Goal: Task Accomplishment & Management: Complete application form

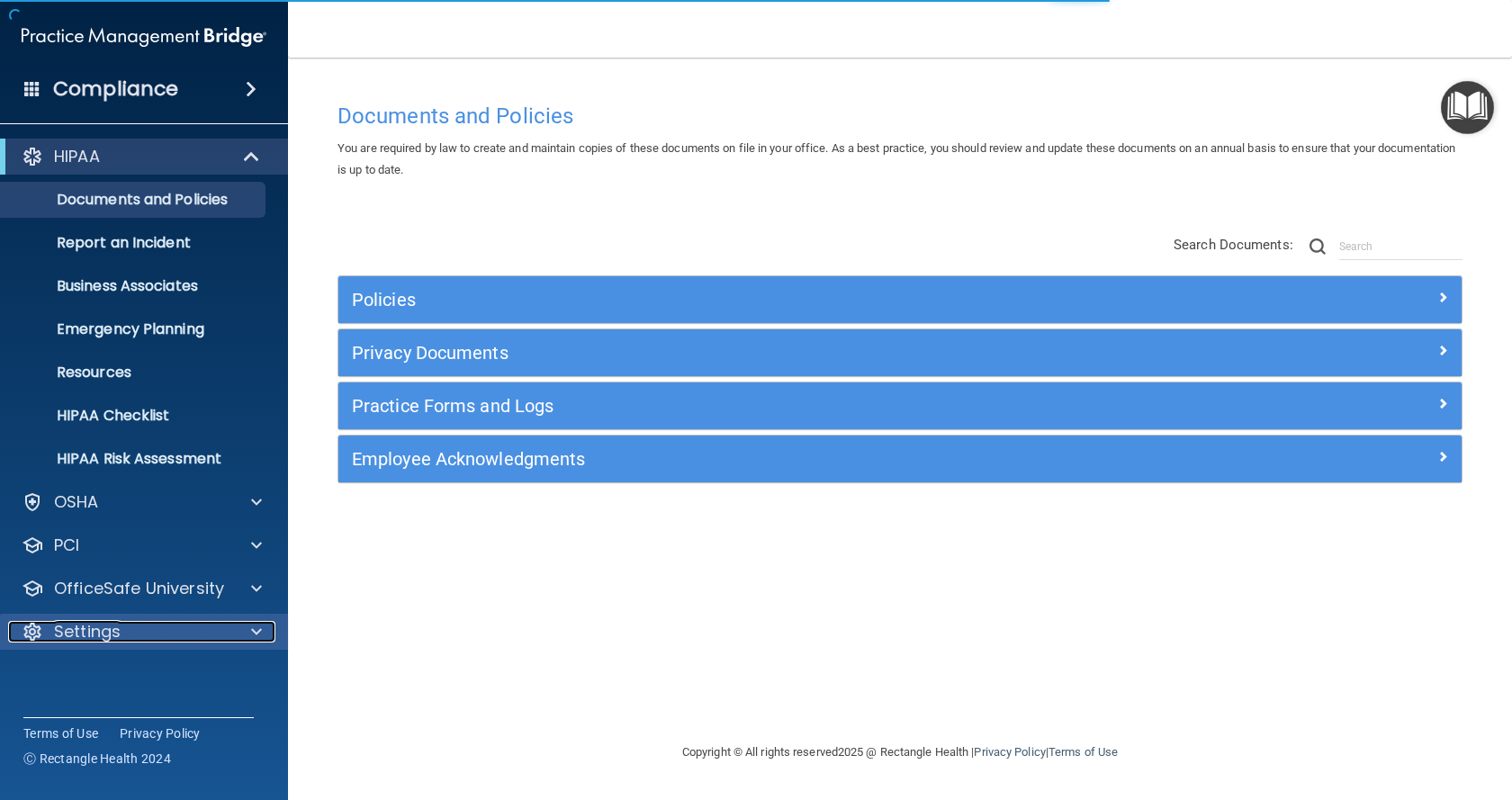
click at [143, 635] on div "Settings" at bounding box center [119, 632] width 223 height 21
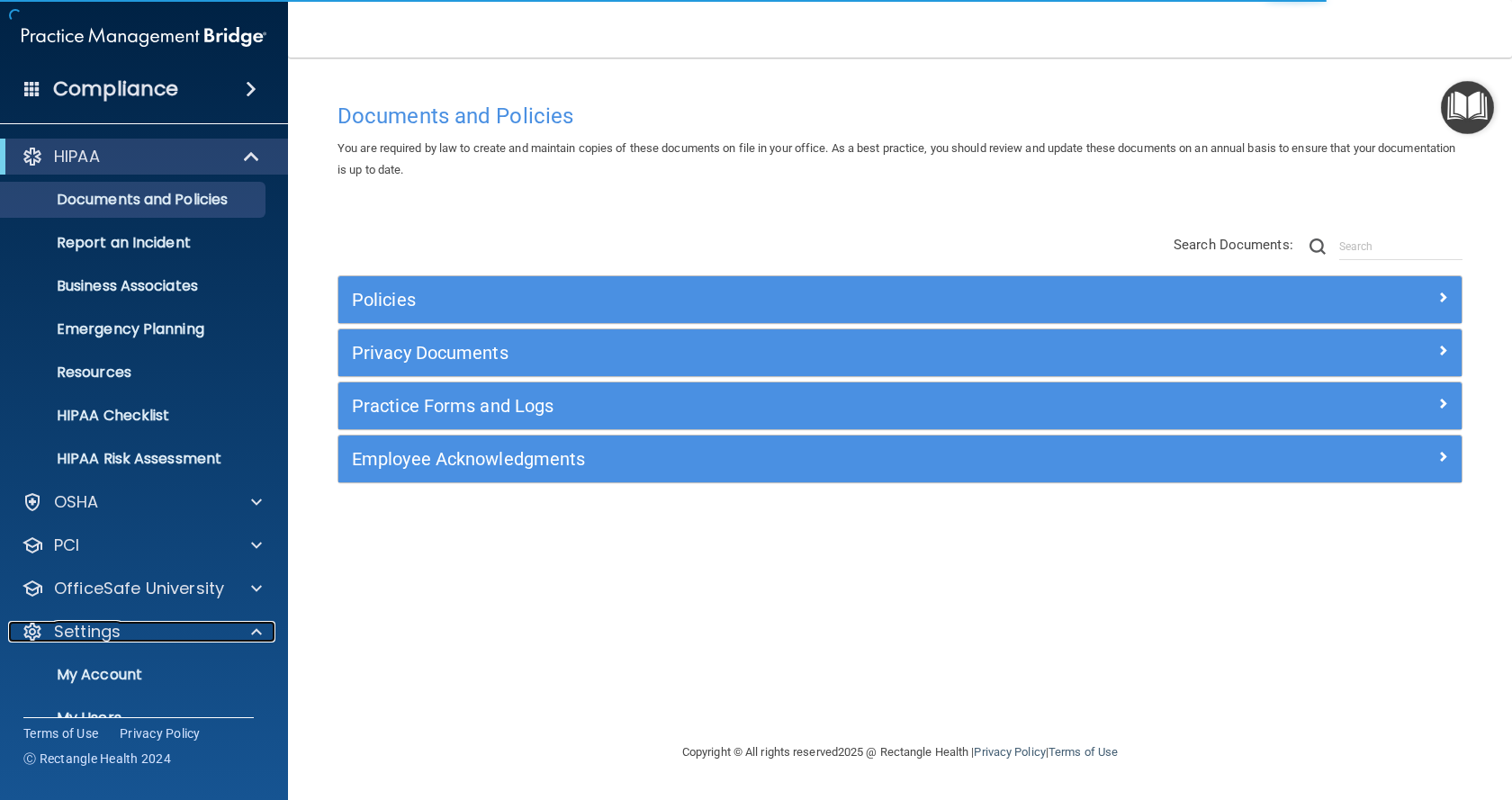
scroll to position [120, 0]
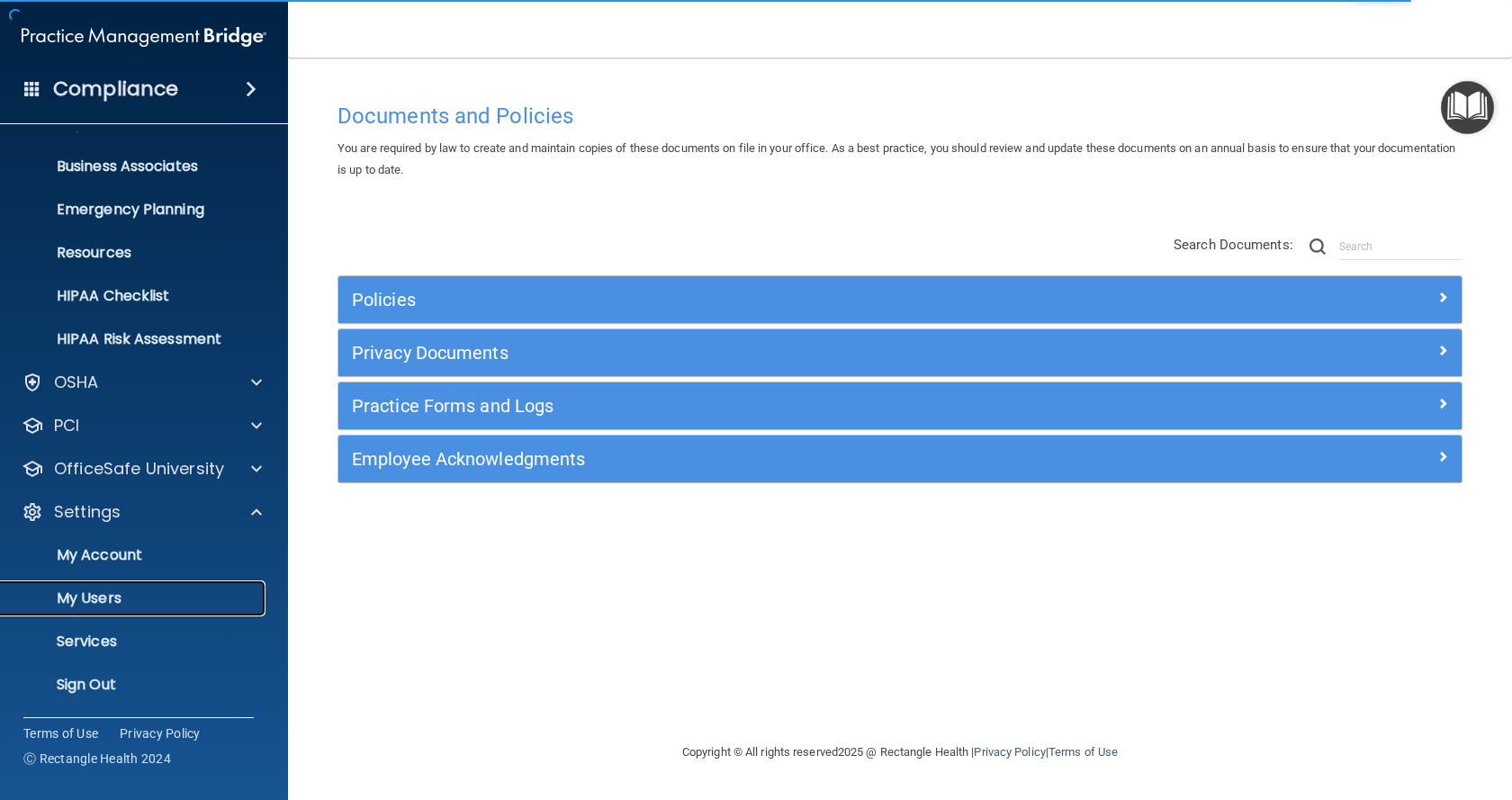
click at [121, 609] on link "My Users" at bounding box center [124, 598] width 283 height 36
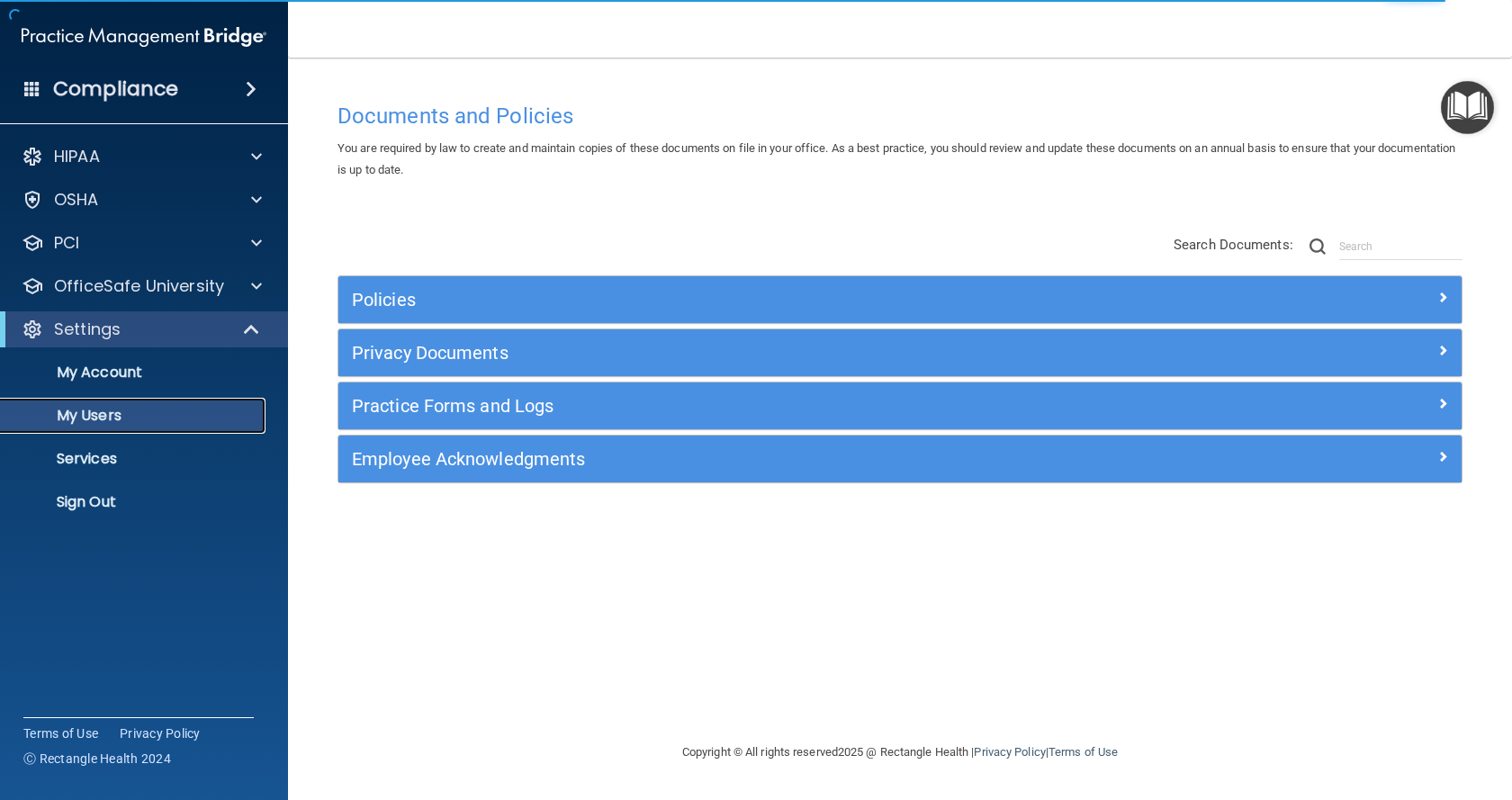
select select "20"
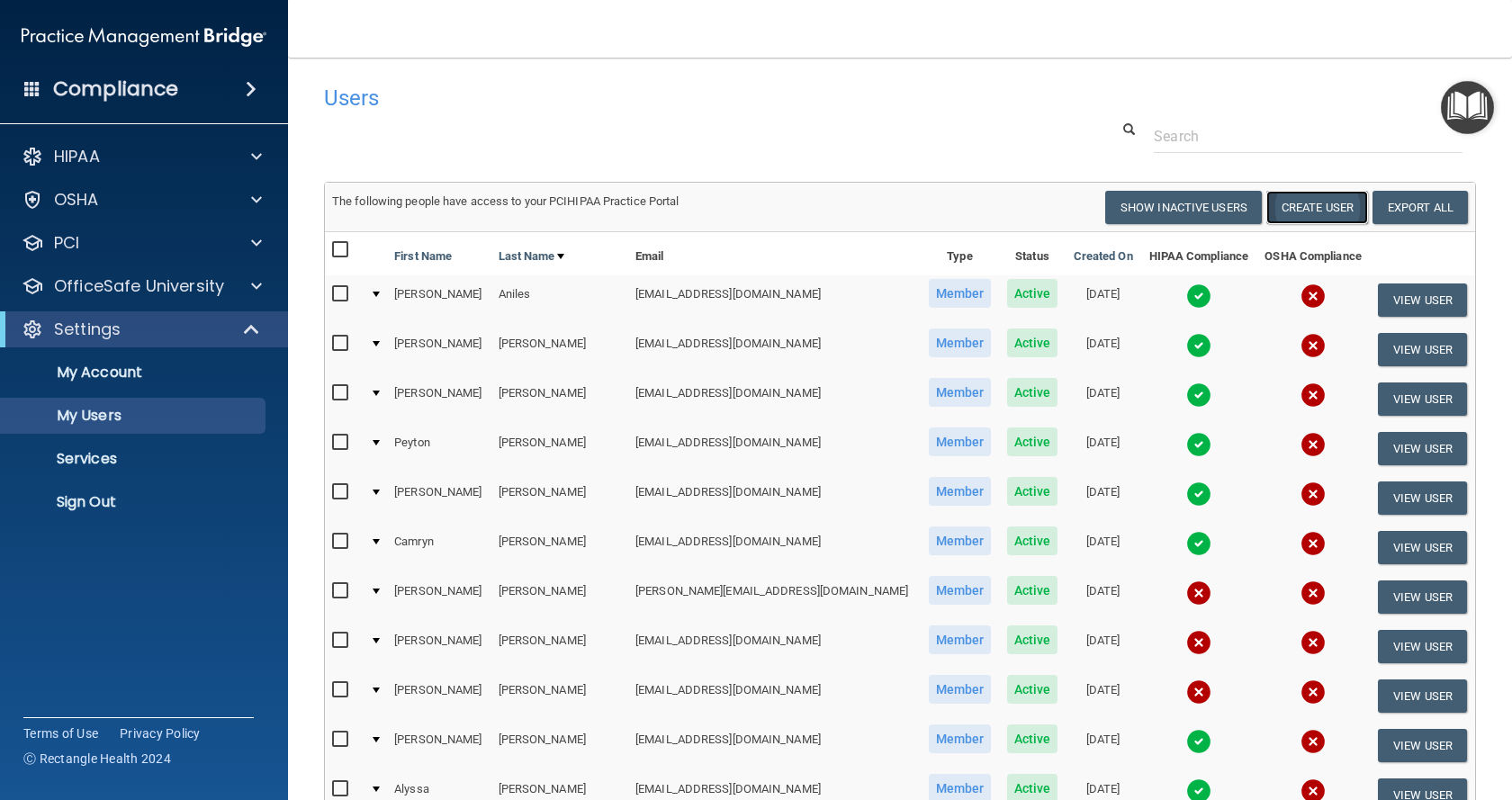
click at [1299, 205] on button "Create User" at bounding box center [1317, 207] width 102 height 33
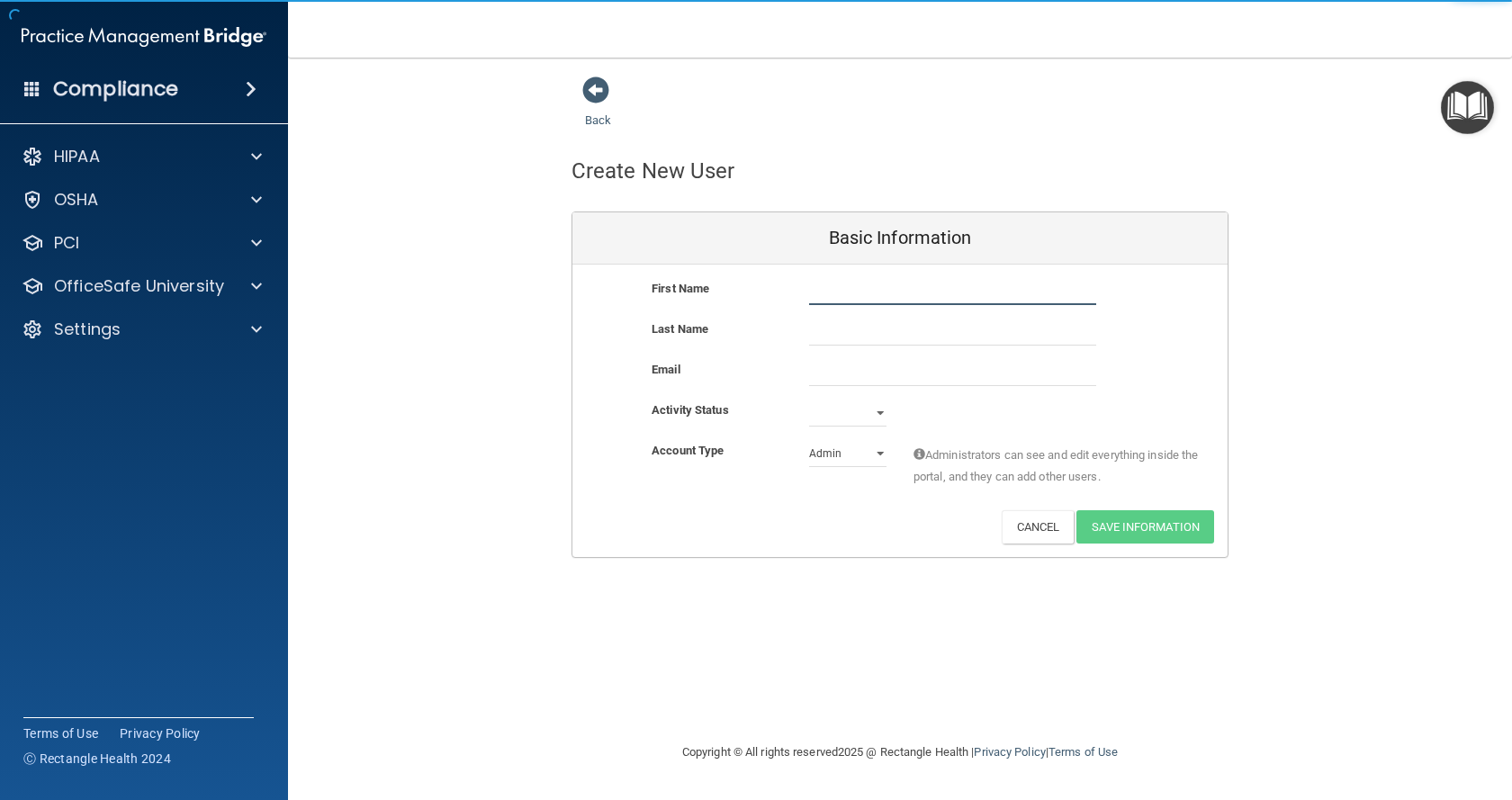
click at [860, 291] on input "text" at bounding box center [952, 292] width 287 height 27
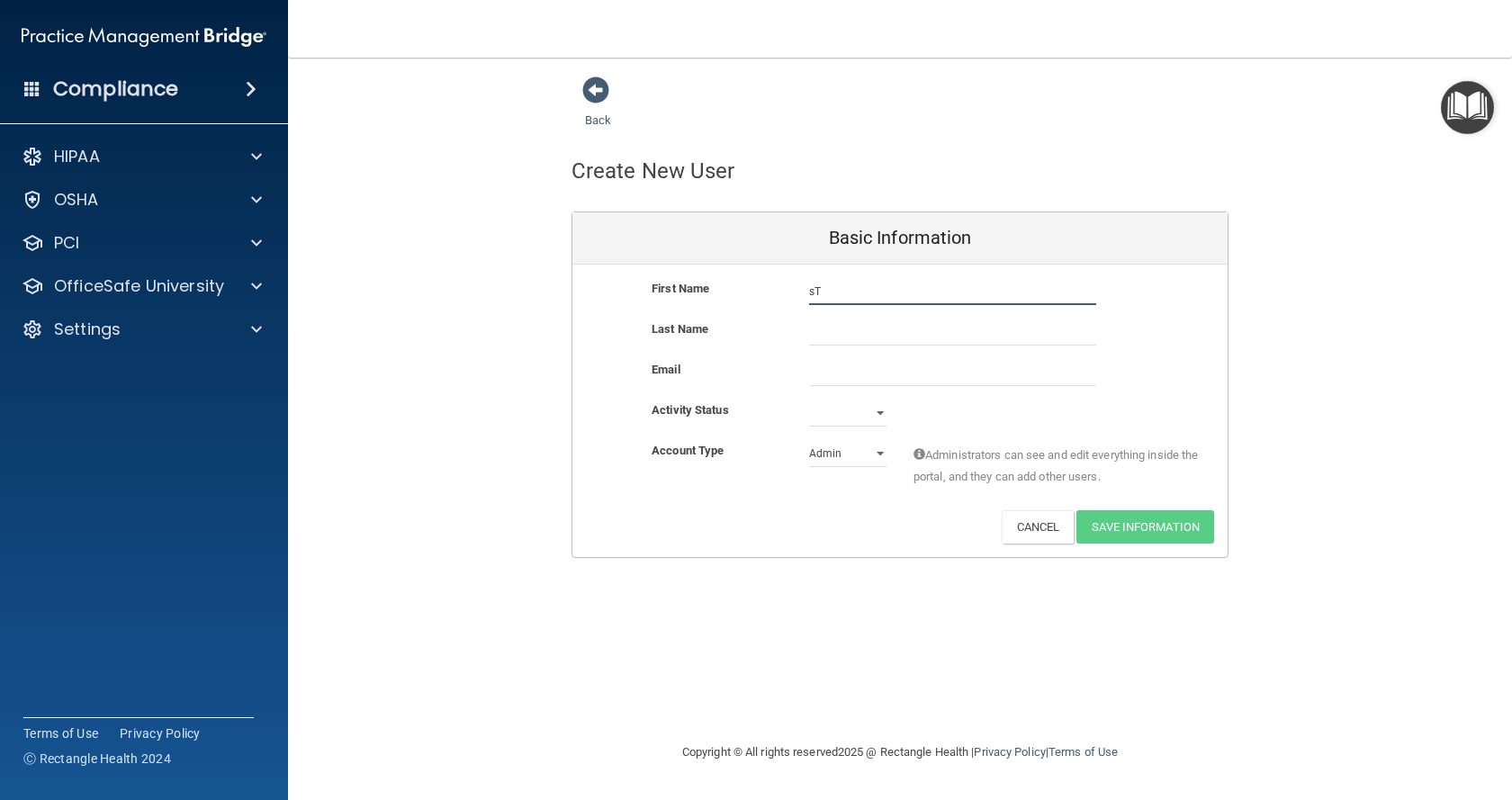
type input "s"
type input "[PERSON_NAME]"
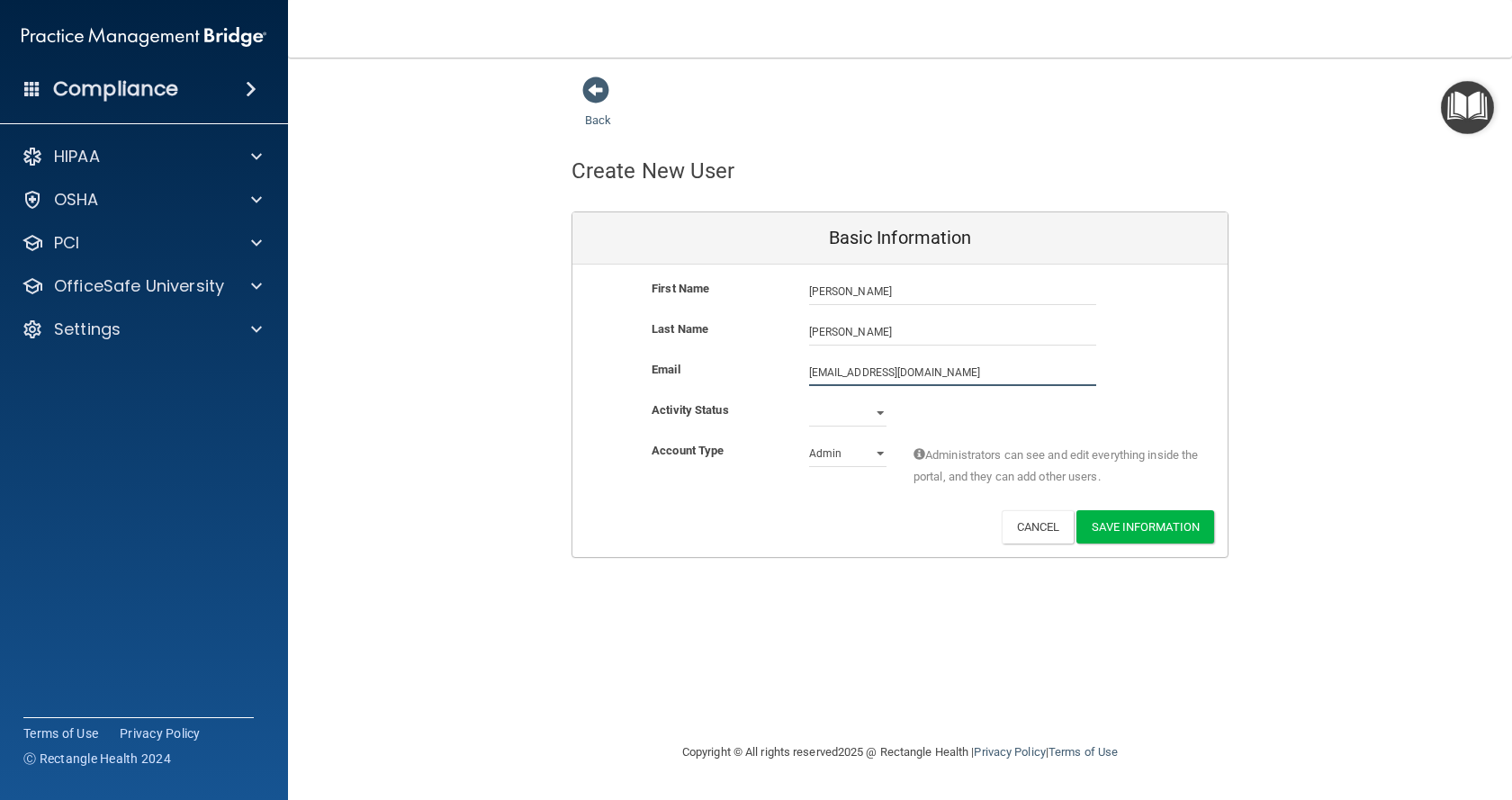
type input "[EMAIL_ADDRESS][DOMAIN_NAME]"
click at [837, 414] on select "Active Inactive" at bounding box center [847, 413] width 77 height 27
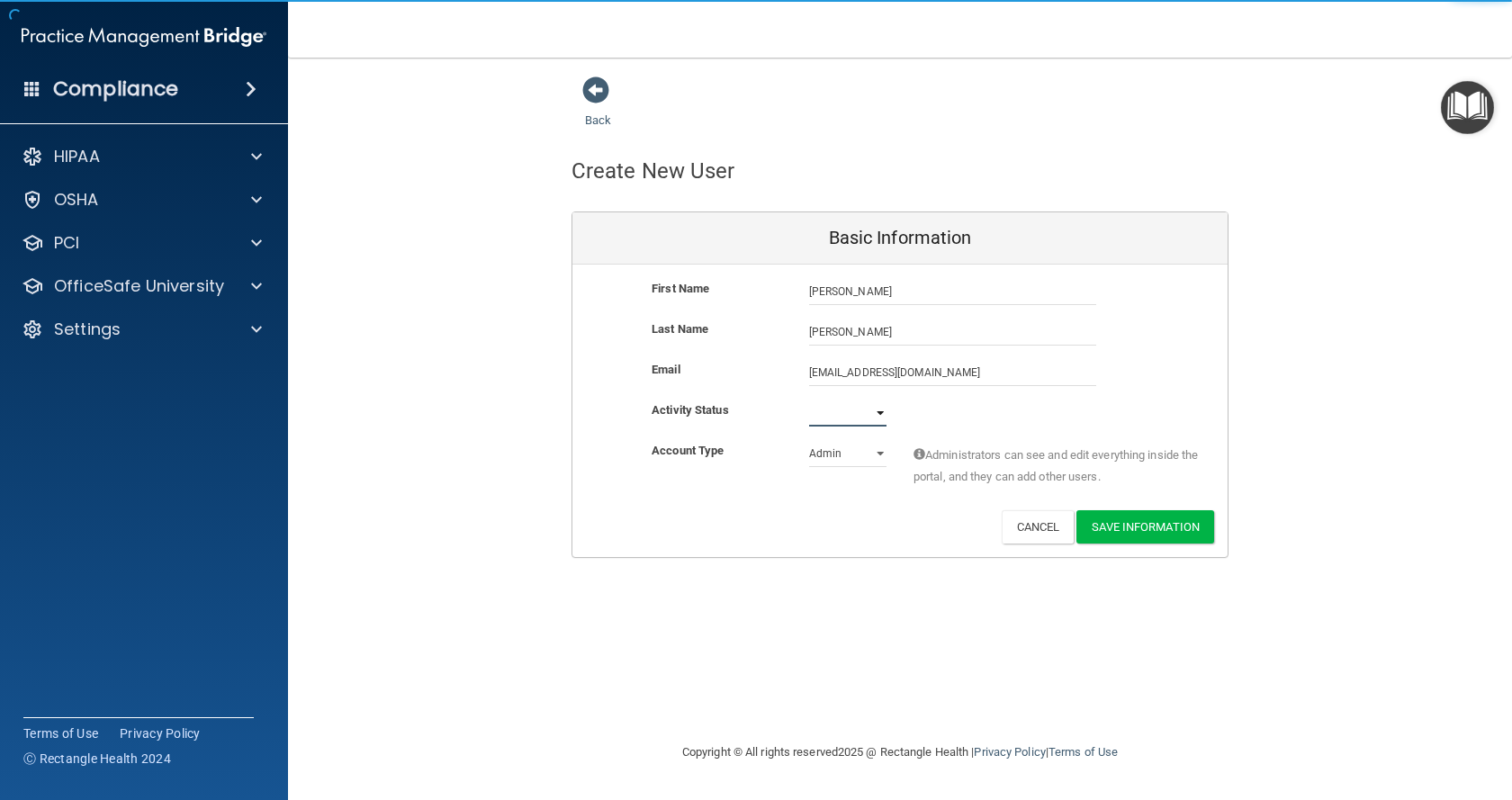
select select "active"
click at [809, 400] on select "Active Inactive" at bounding box center [847, 413] width 77 height 27
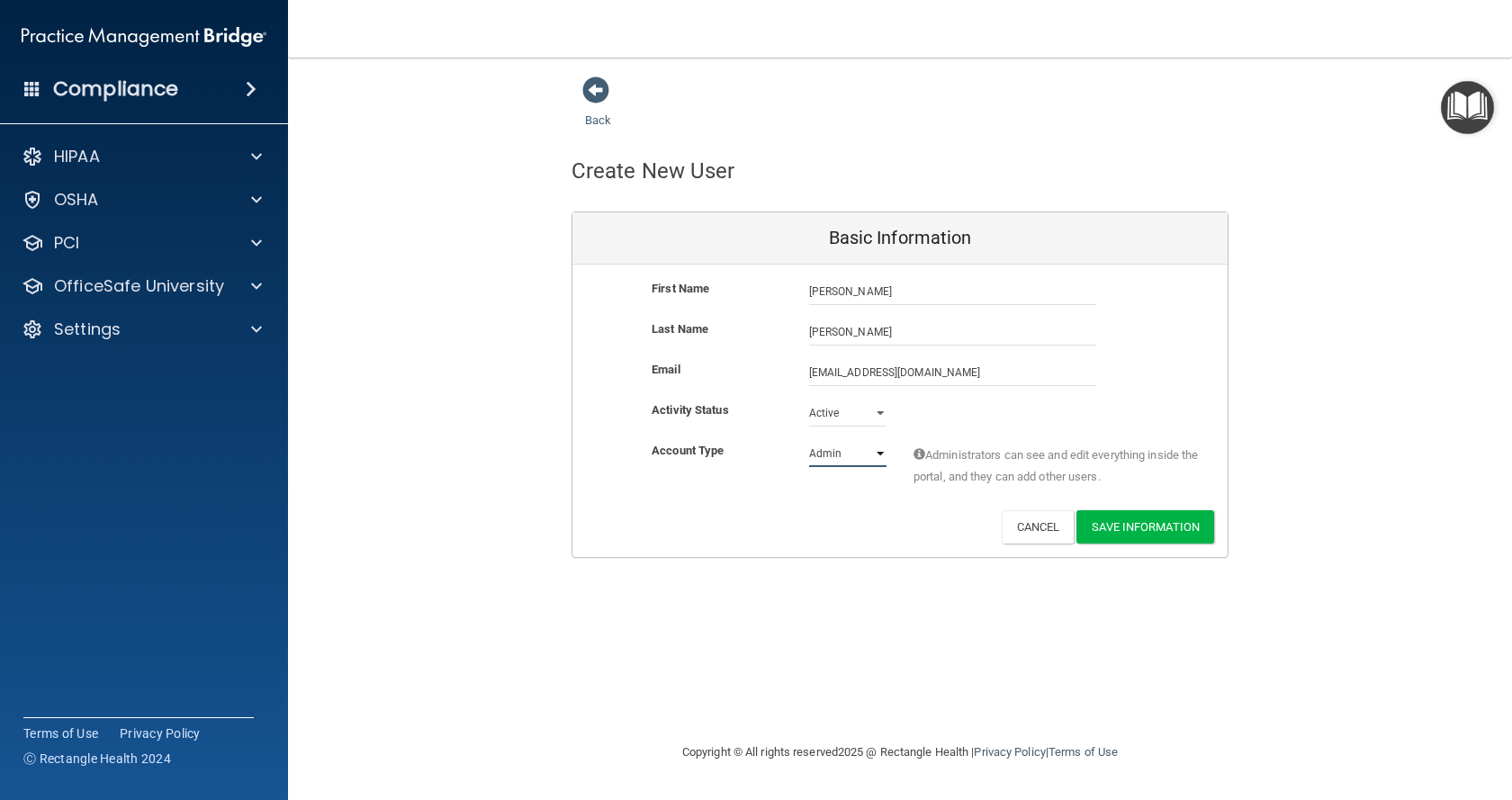
click at [838, 453] on select "Admin Member" at bounding box center [847, 453] width 77 height 27
select select "practice_member"
click at [809, 440] on select "Admin Member" at bounding box center [847, 453] width 77 height 27
click at [1155, 518] on button "Save Information" at bounding box center [1145, 526] width 138 height 33
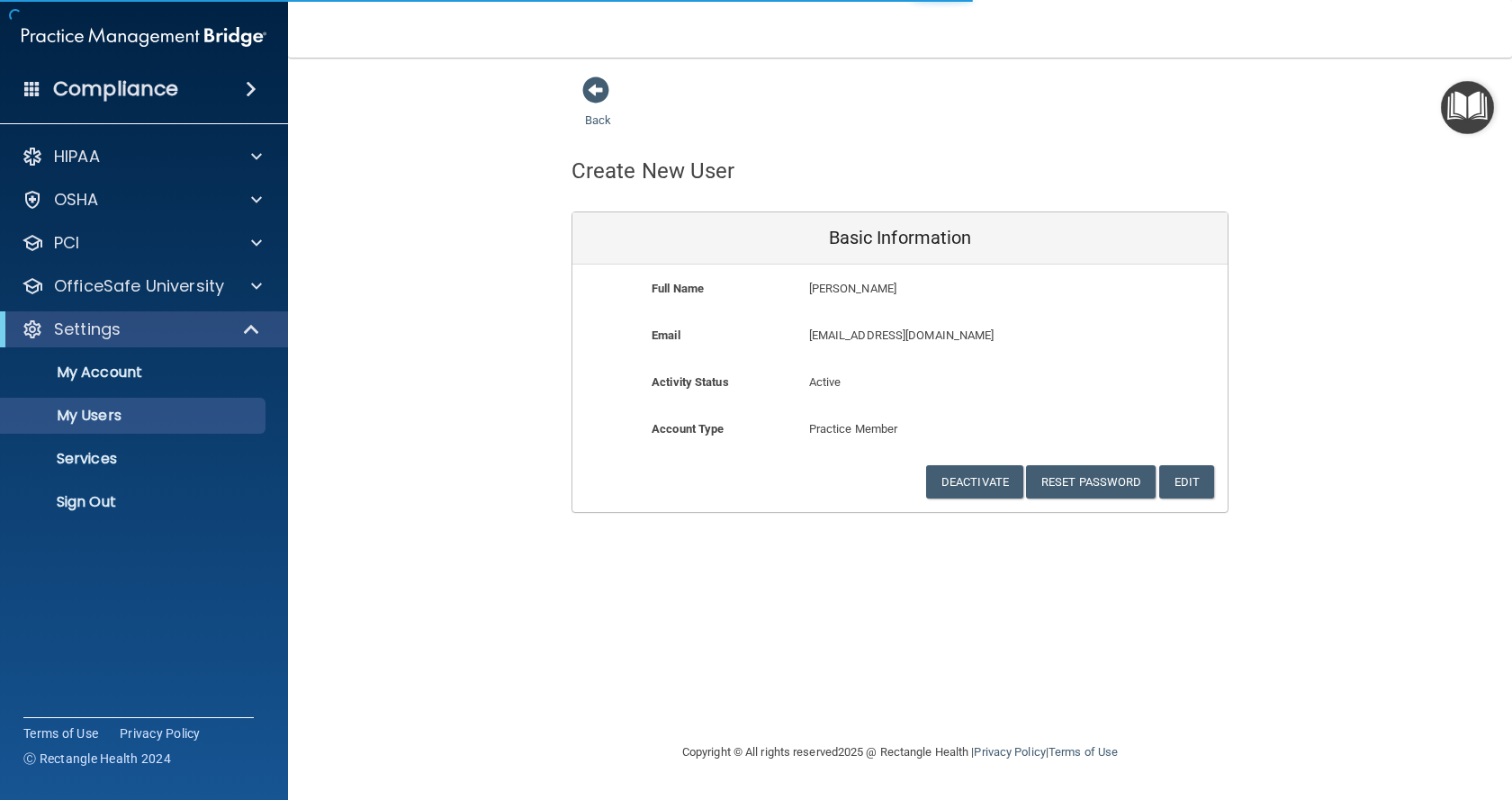
select select "20"
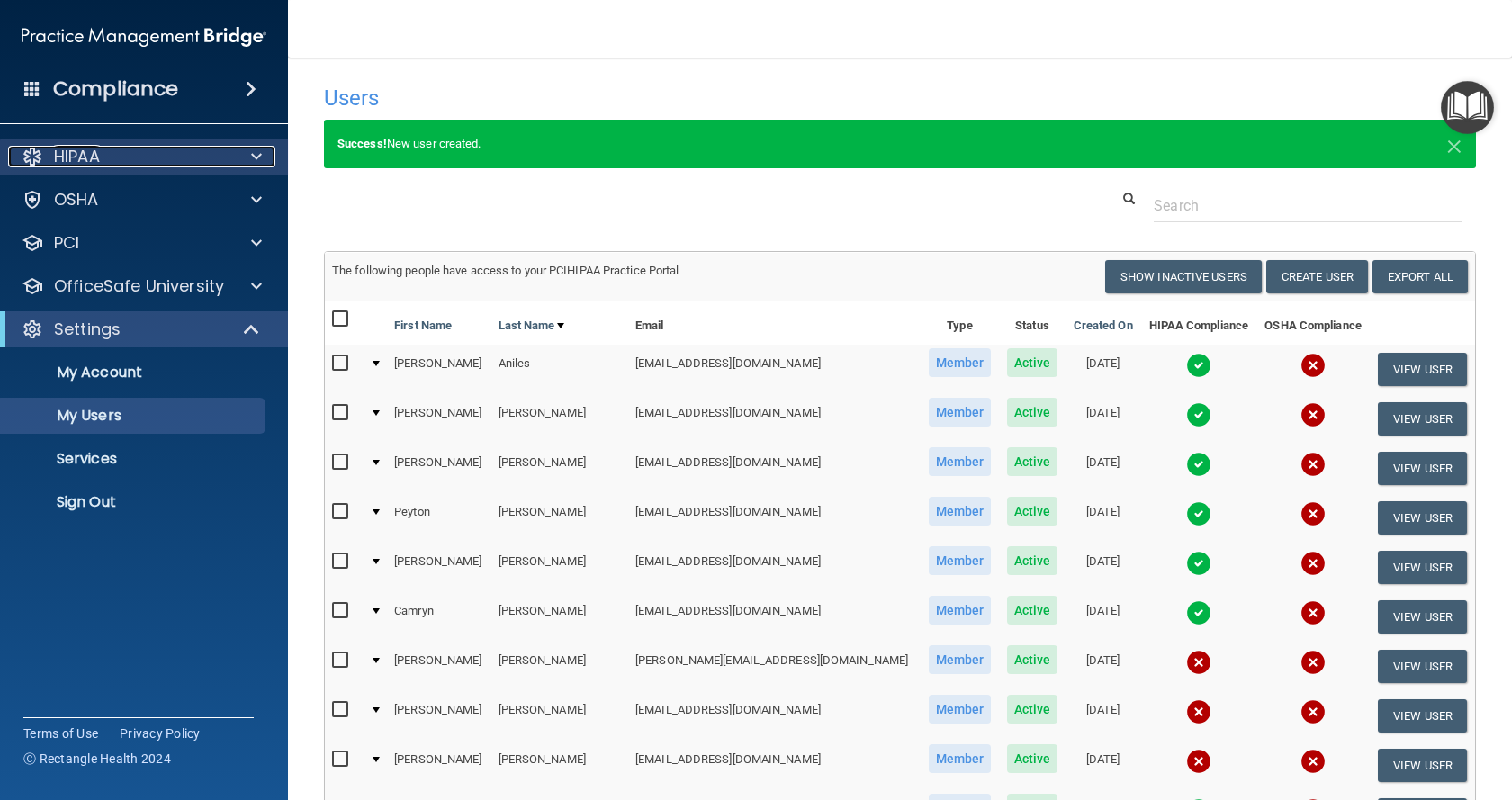
click at [103, 147] on div "HIPAA" at bounding box center [119, 156] width 223 height 21
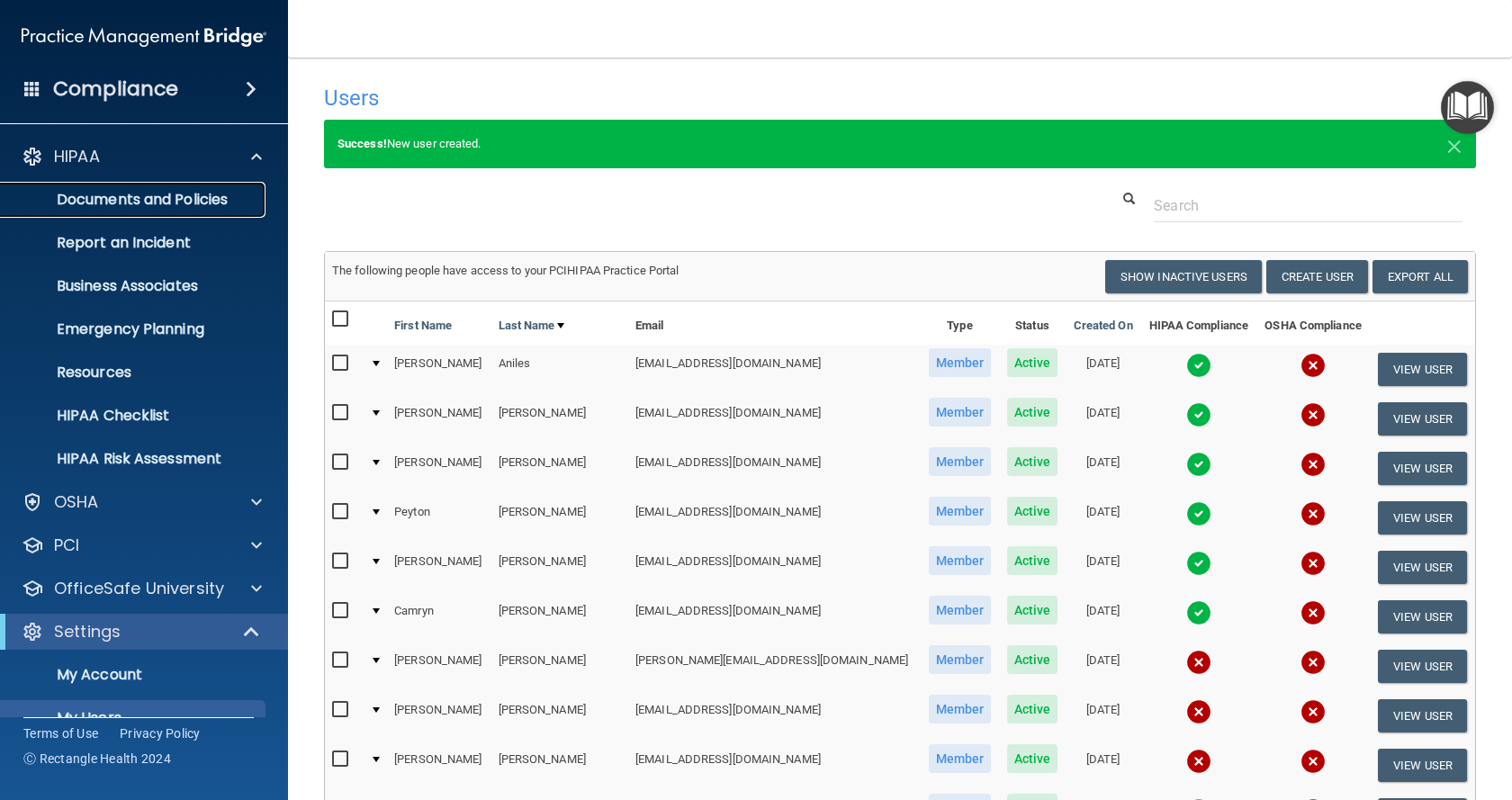
click at [174, 202] on p "Documents and Policies" at bounding box center [134, 199] width 245 height 18
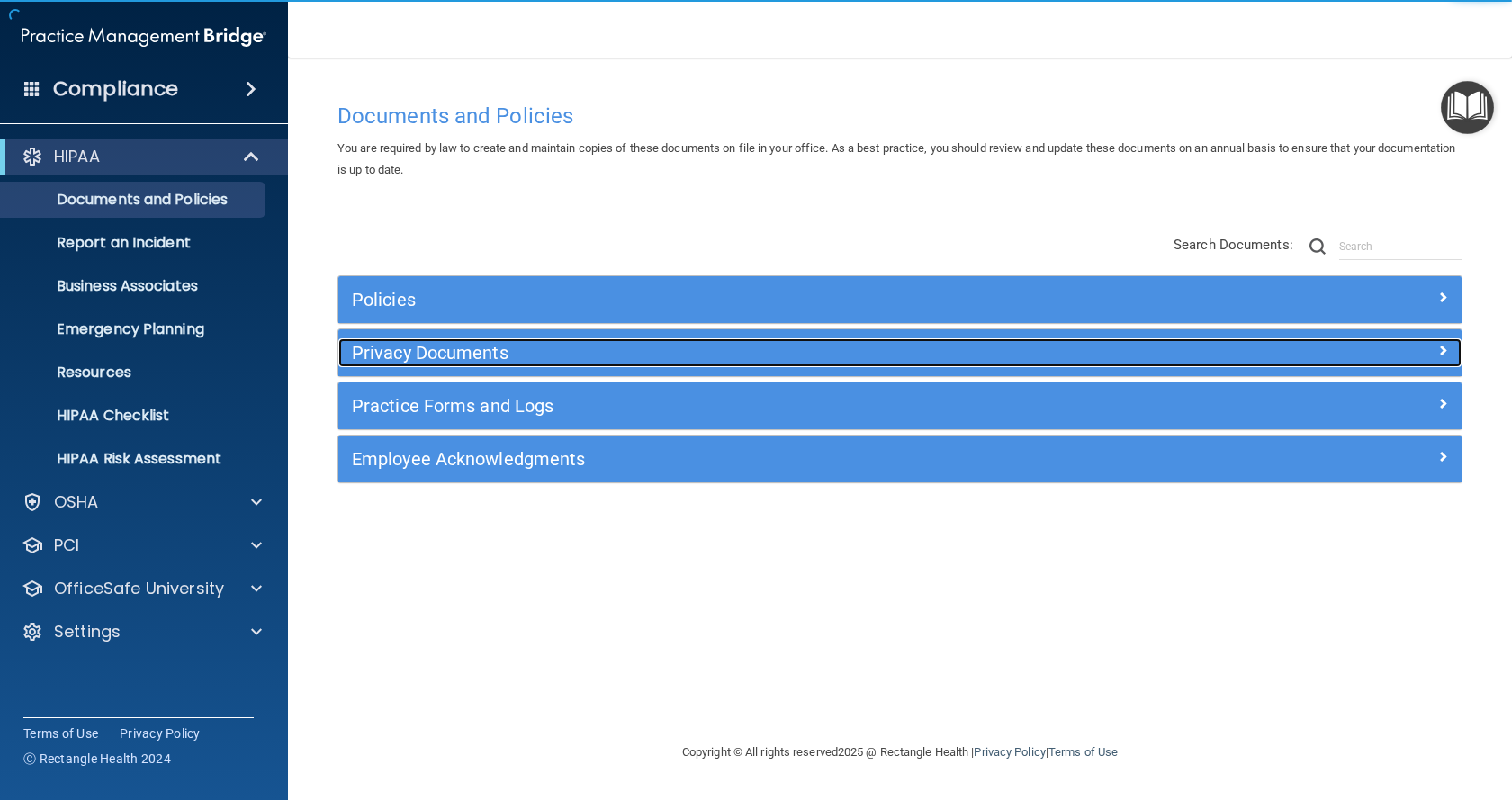
click at [438, 348] on h5 "Privacy Documents" at bounding box center [759, 353] width 816 height 20
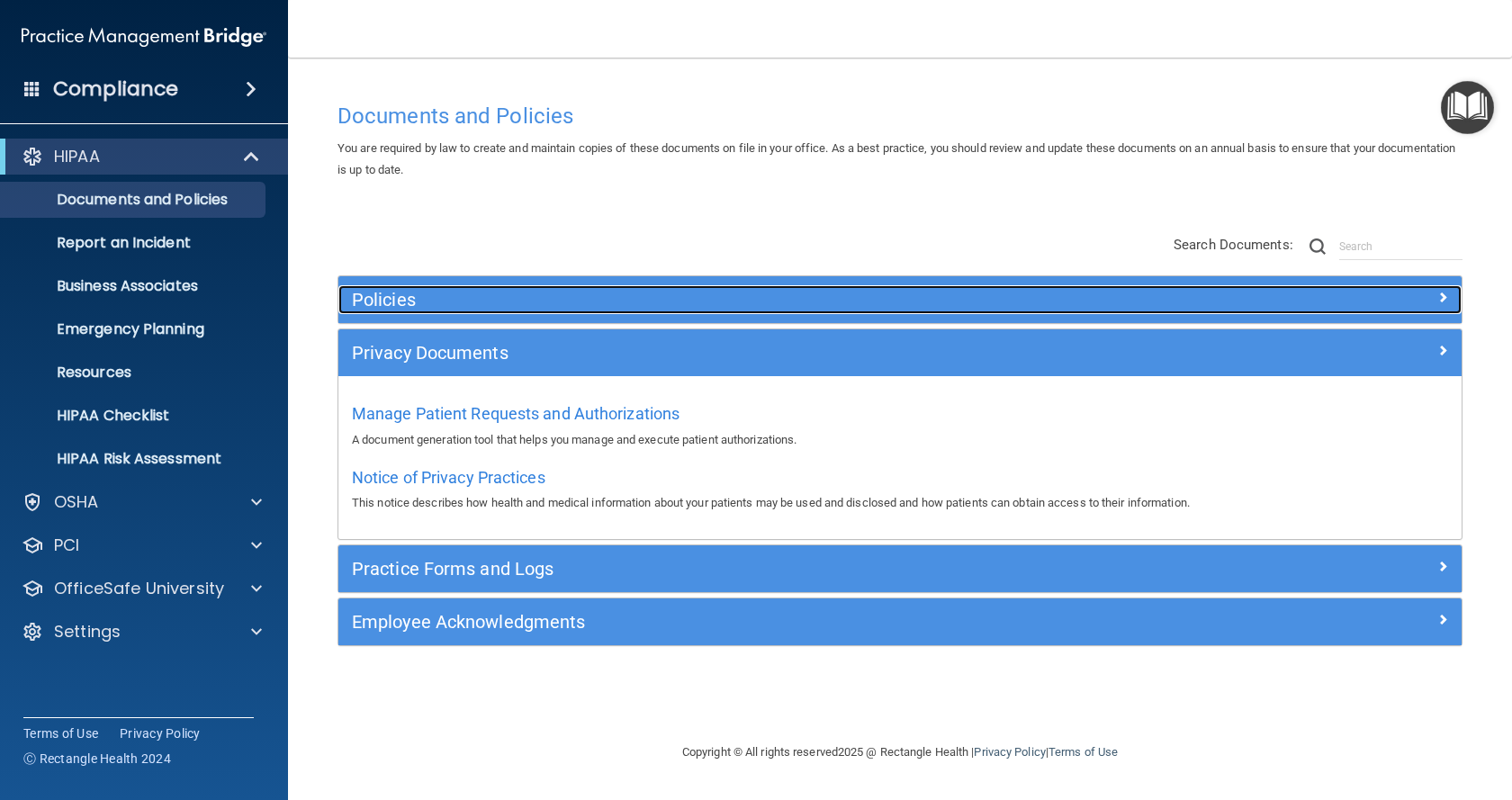
click at [511, 311] on div "Policies" at bounding box center [759, 299] width 842 height 28
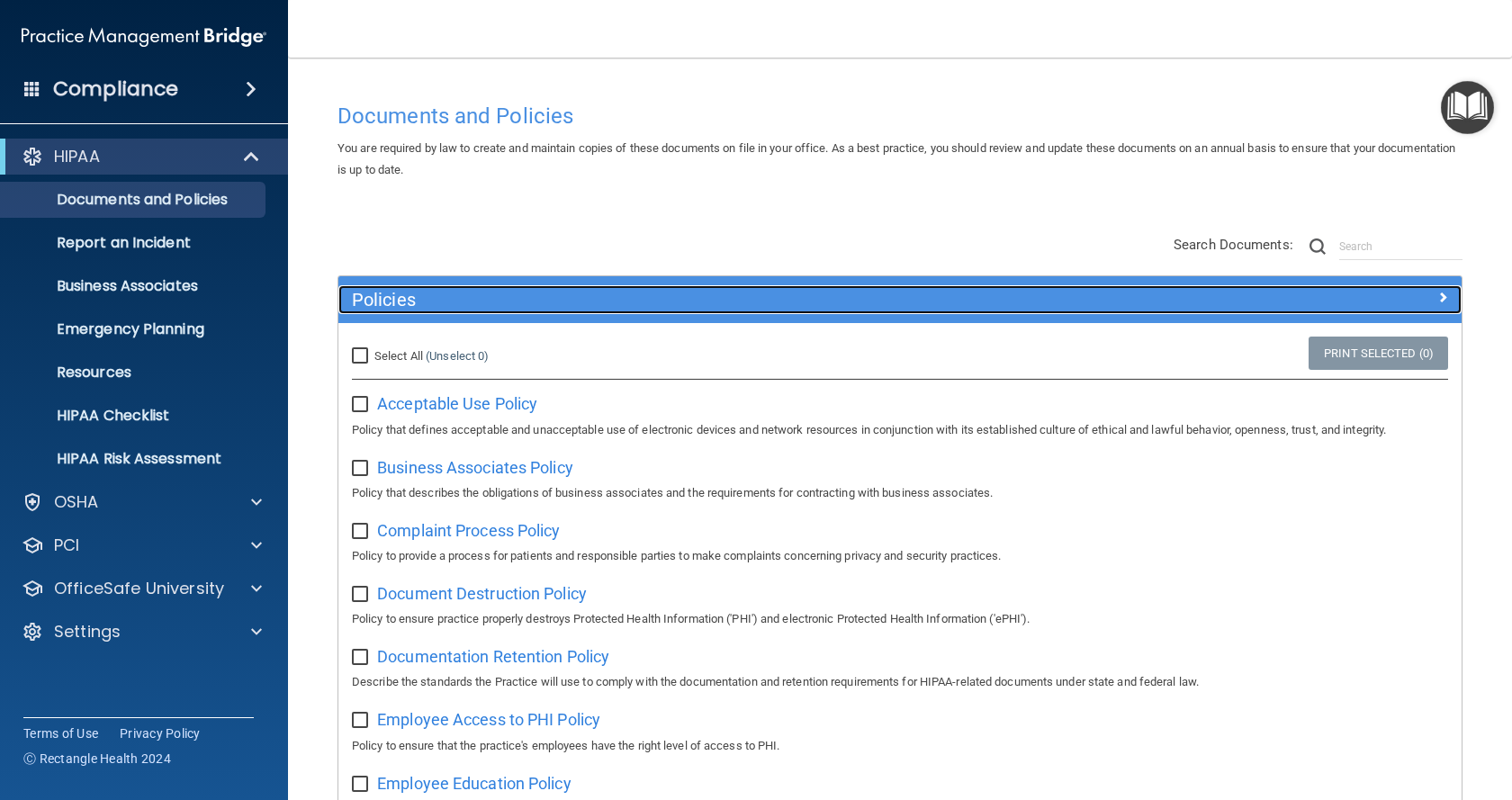
click at [480, 314] on div "Policies" at bounding box center [759, 299] width 842 height 28
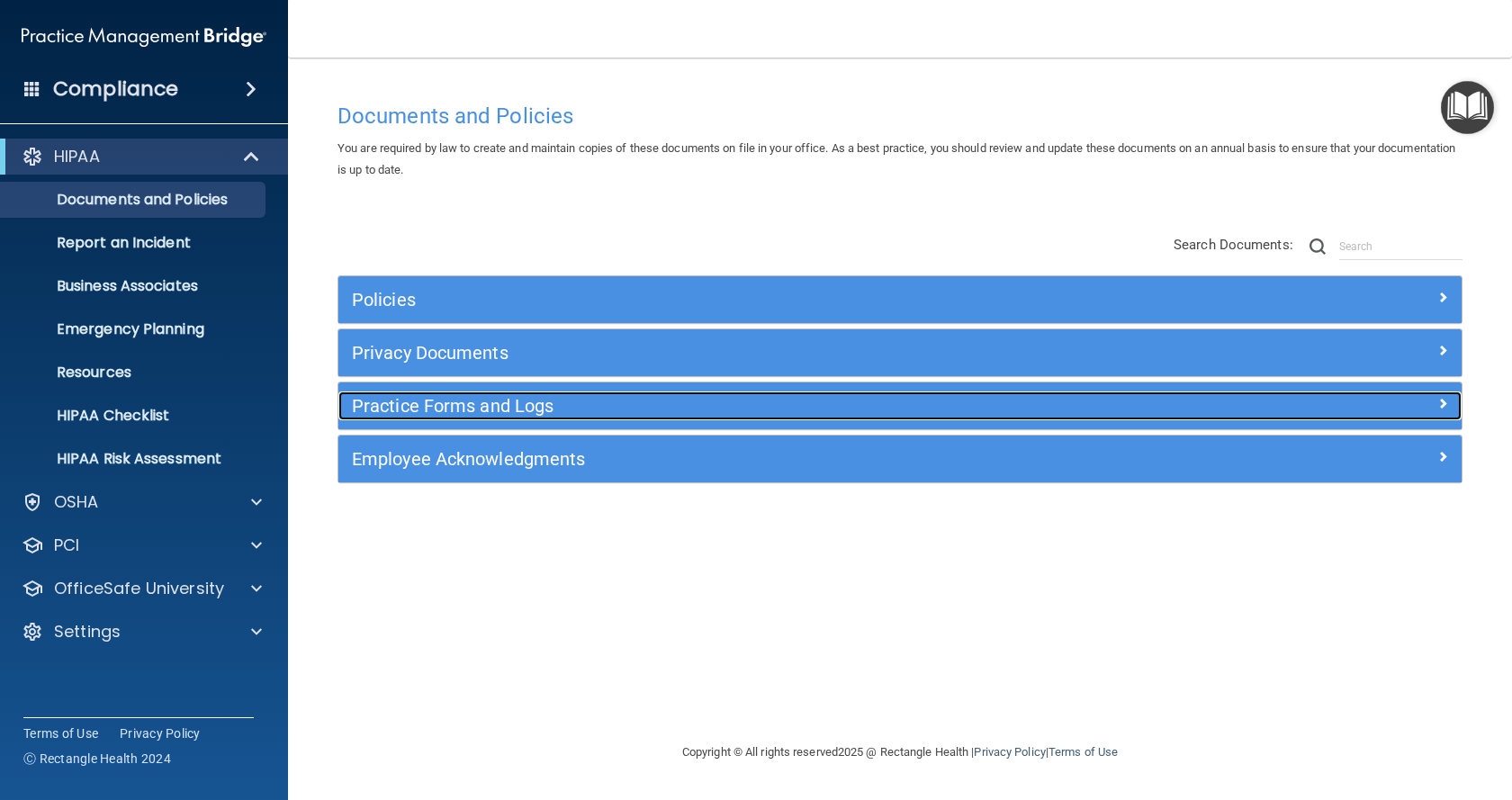
click at [480, 413] on h5 "Practice Forms and Logs" at bounding box center [759, 405] width 816 height 20
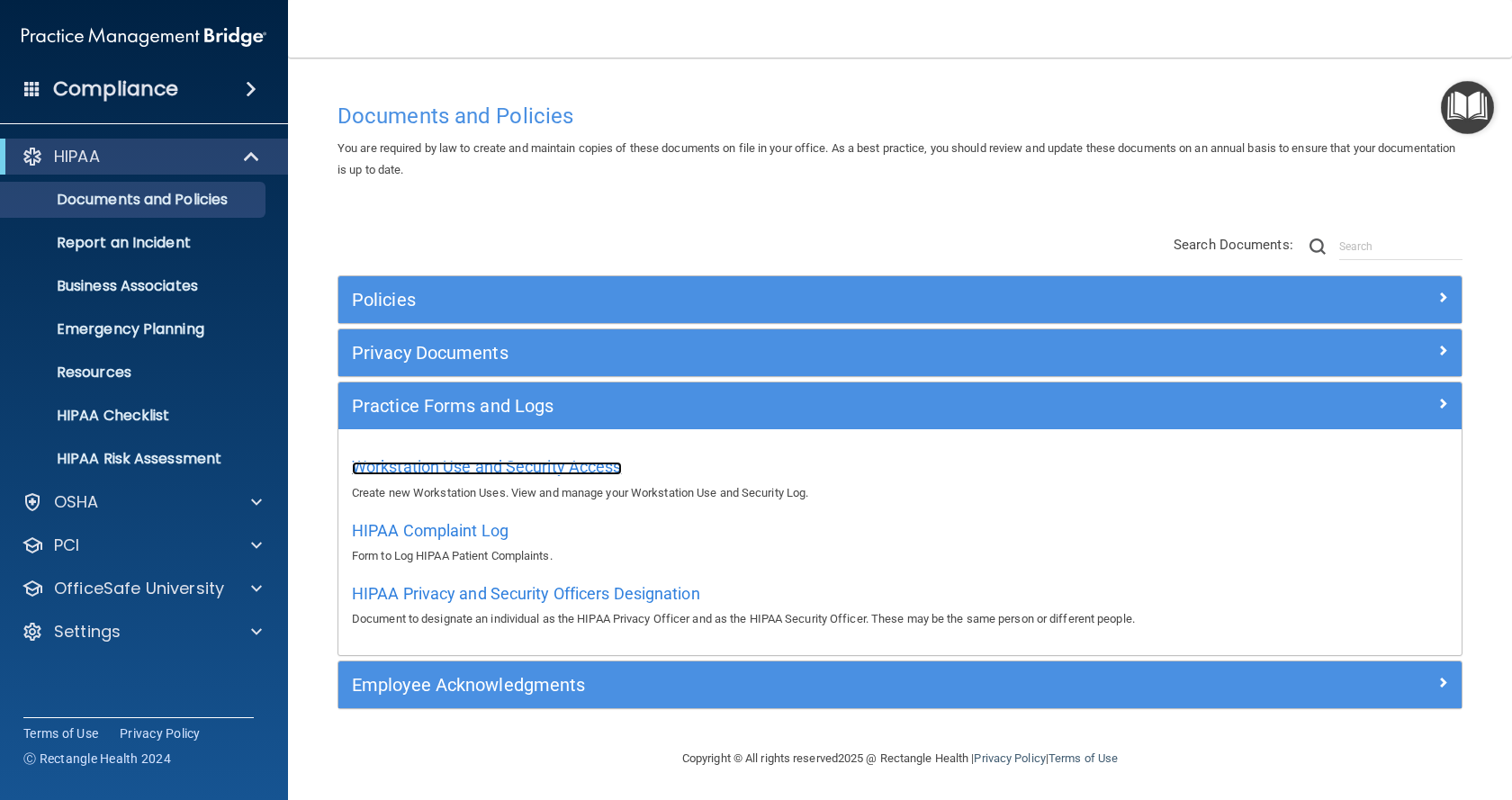
click at [542, 469] on span "Workstation Use and Security Access" at bounding box center [486, 466] width 270 height 19
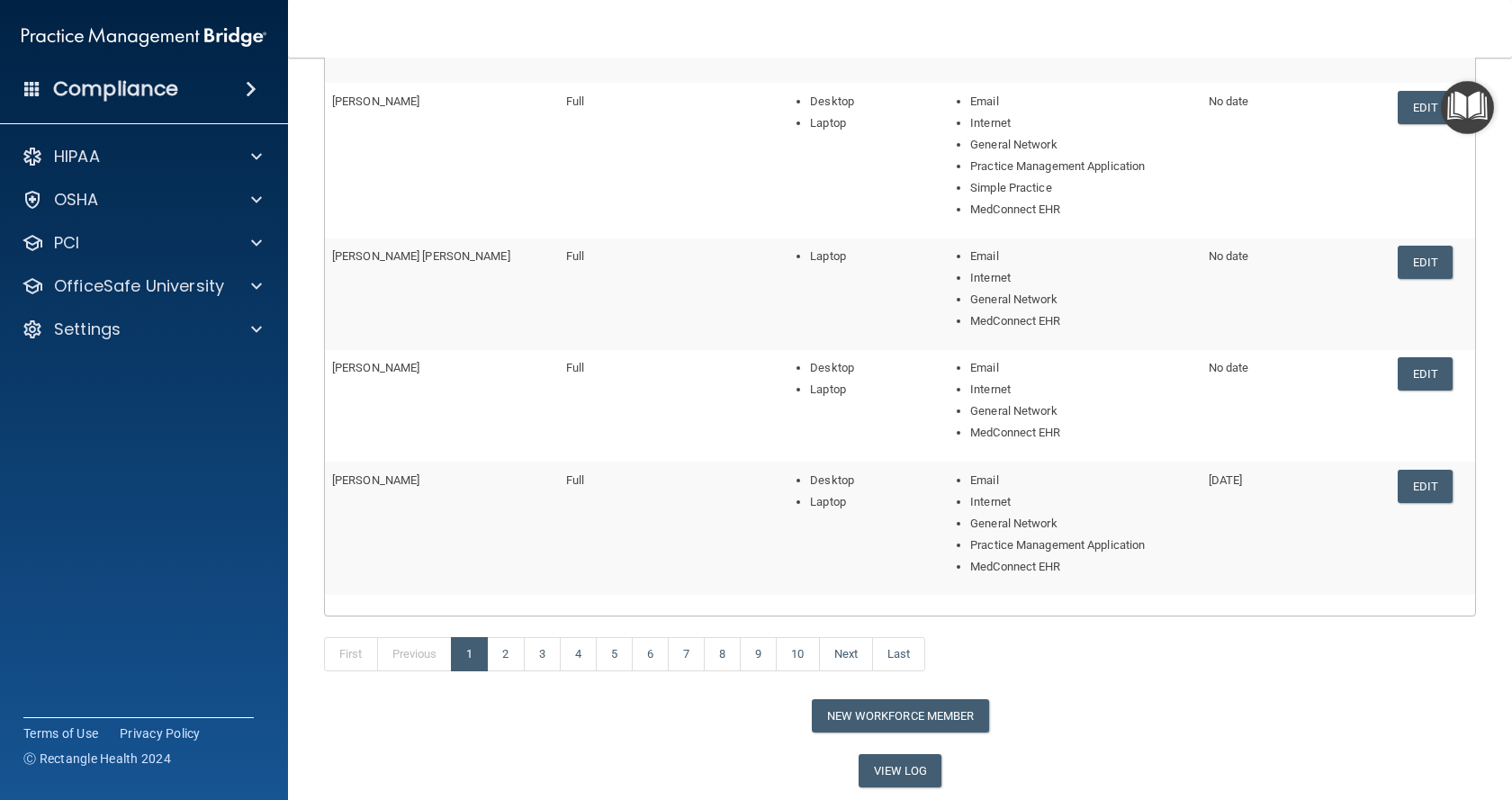
scroll to position [419, 0]
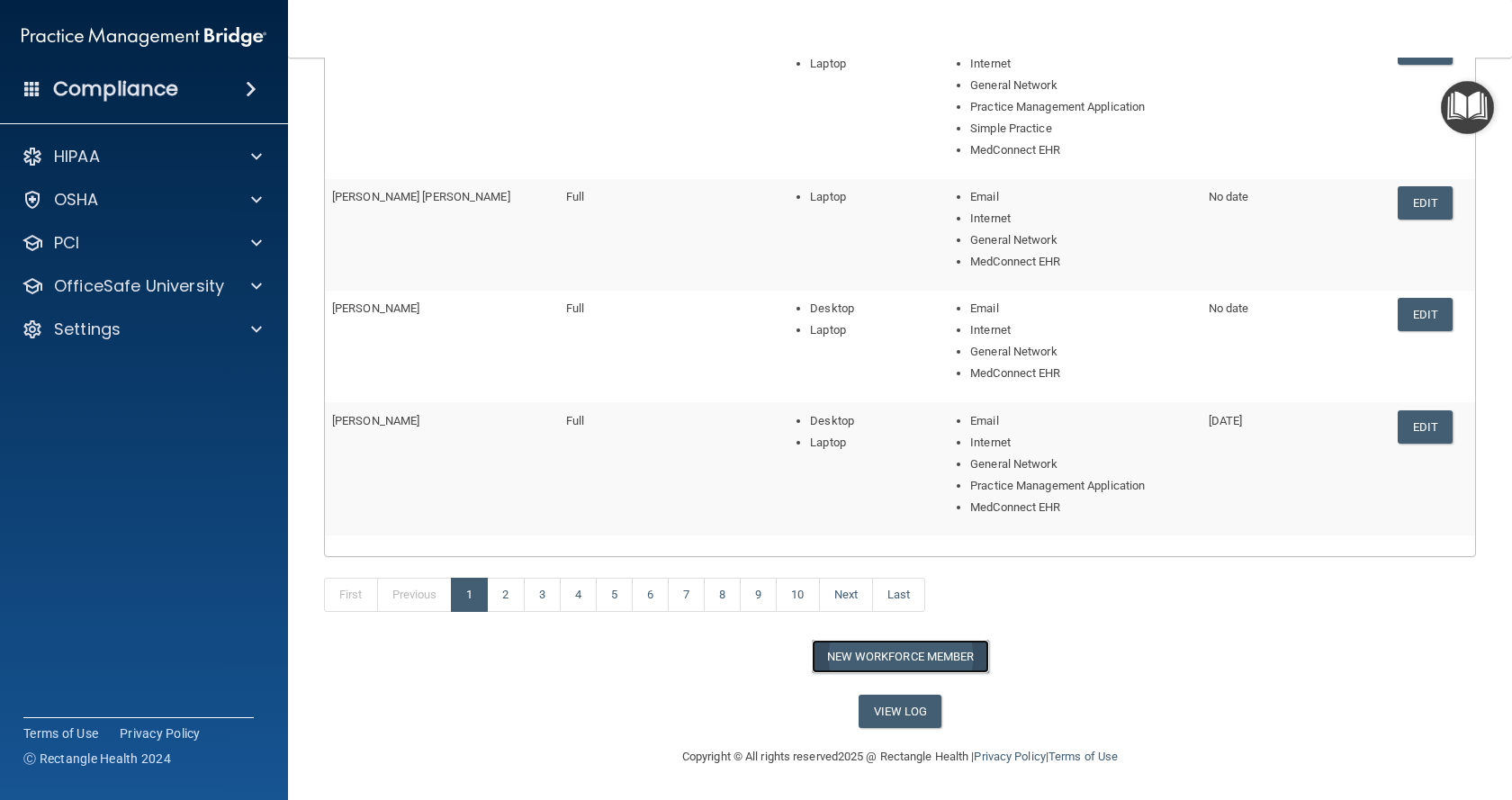
click at [913, 660] on button "New Workforce Member" at bounding box center [900, 656] width 177 height 33
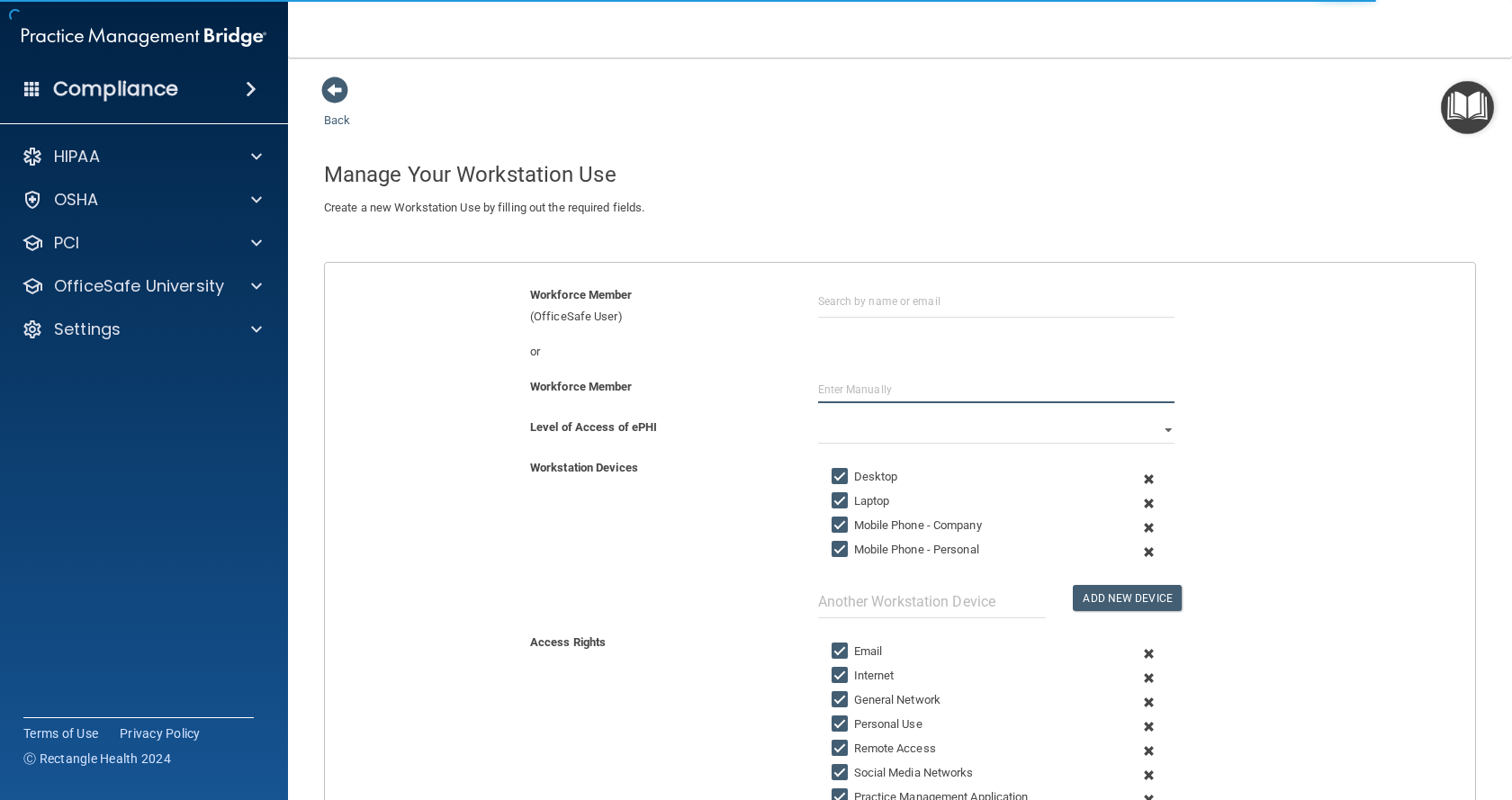
click at [909, 391] on input "text" at bounding box center [995, 390] width 357 height 27
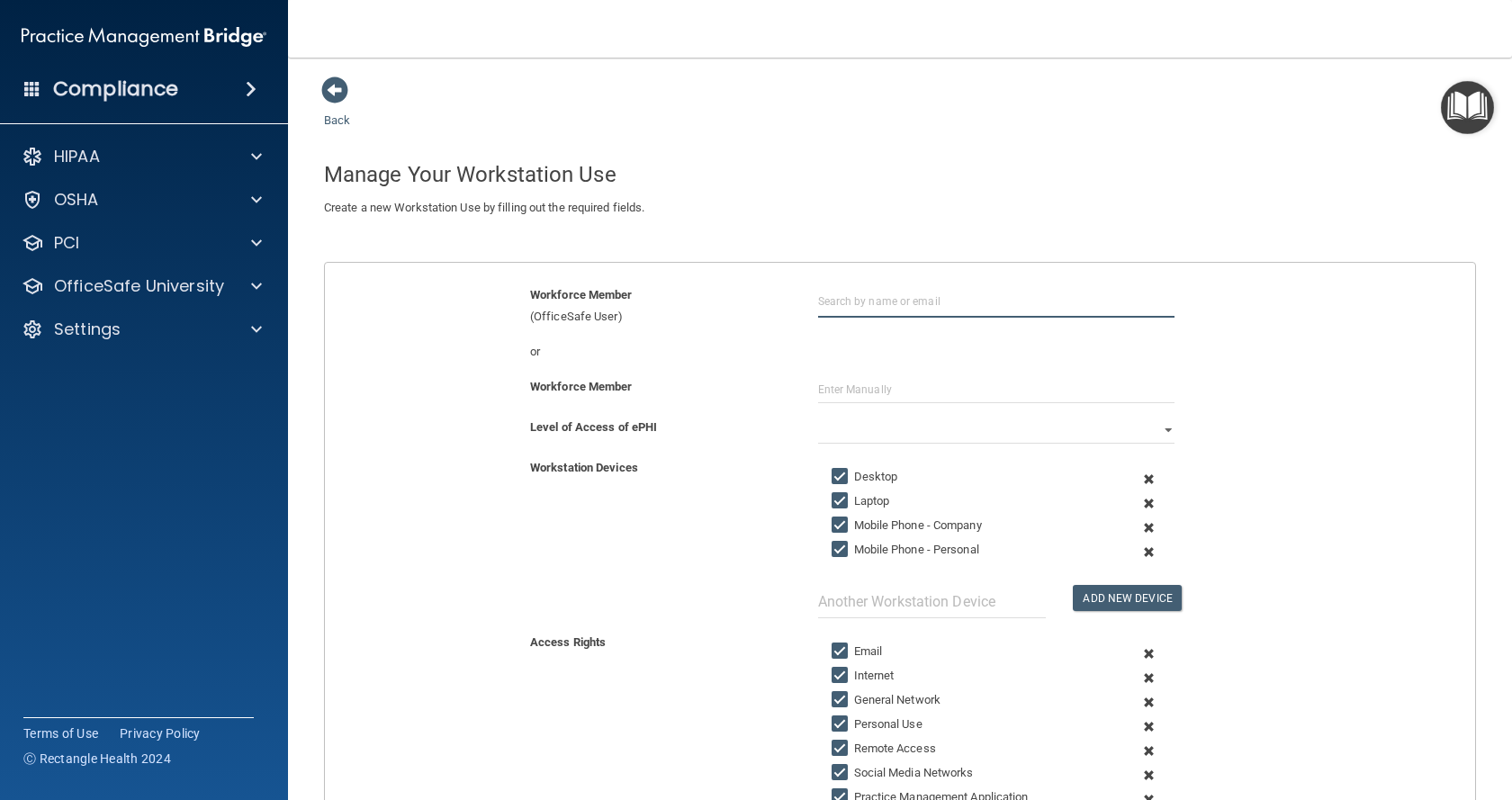
click at [914, 303] on input "text" at bounding box center [995, 301] width 357 height 33
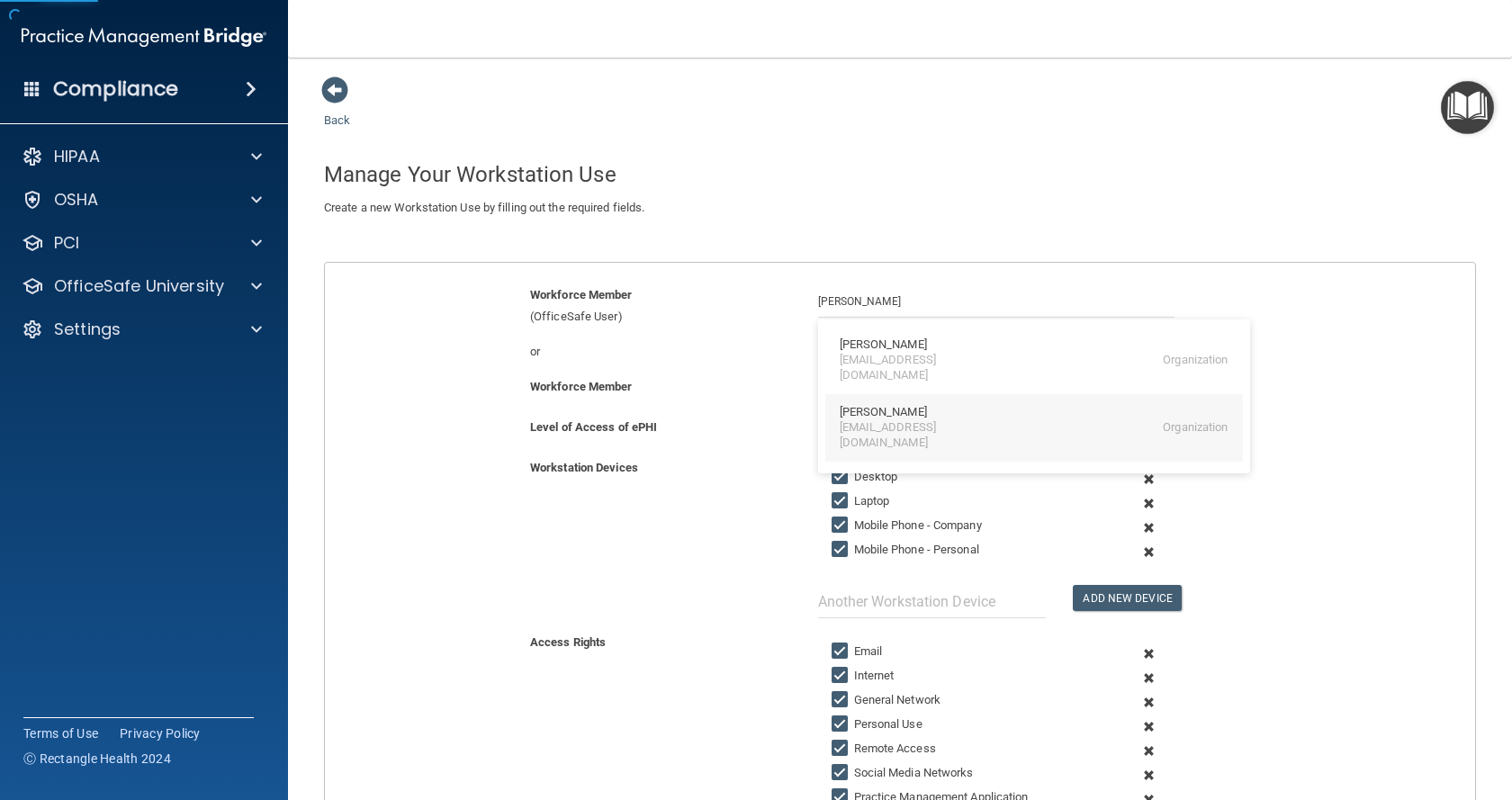
click at [888, 405] on div "[PERSON_NAME]" at bounding box center [882, 413] width 87 height 16
type input "[PERSON_NAME]"
click at [934, 430] on select "Full Limited None" at bounding box center [995, 431] width 357 height 27
select select "0"
click at [818, 417] on select "Full Limited None" at bounding box center [995, 431] width 357 height 27
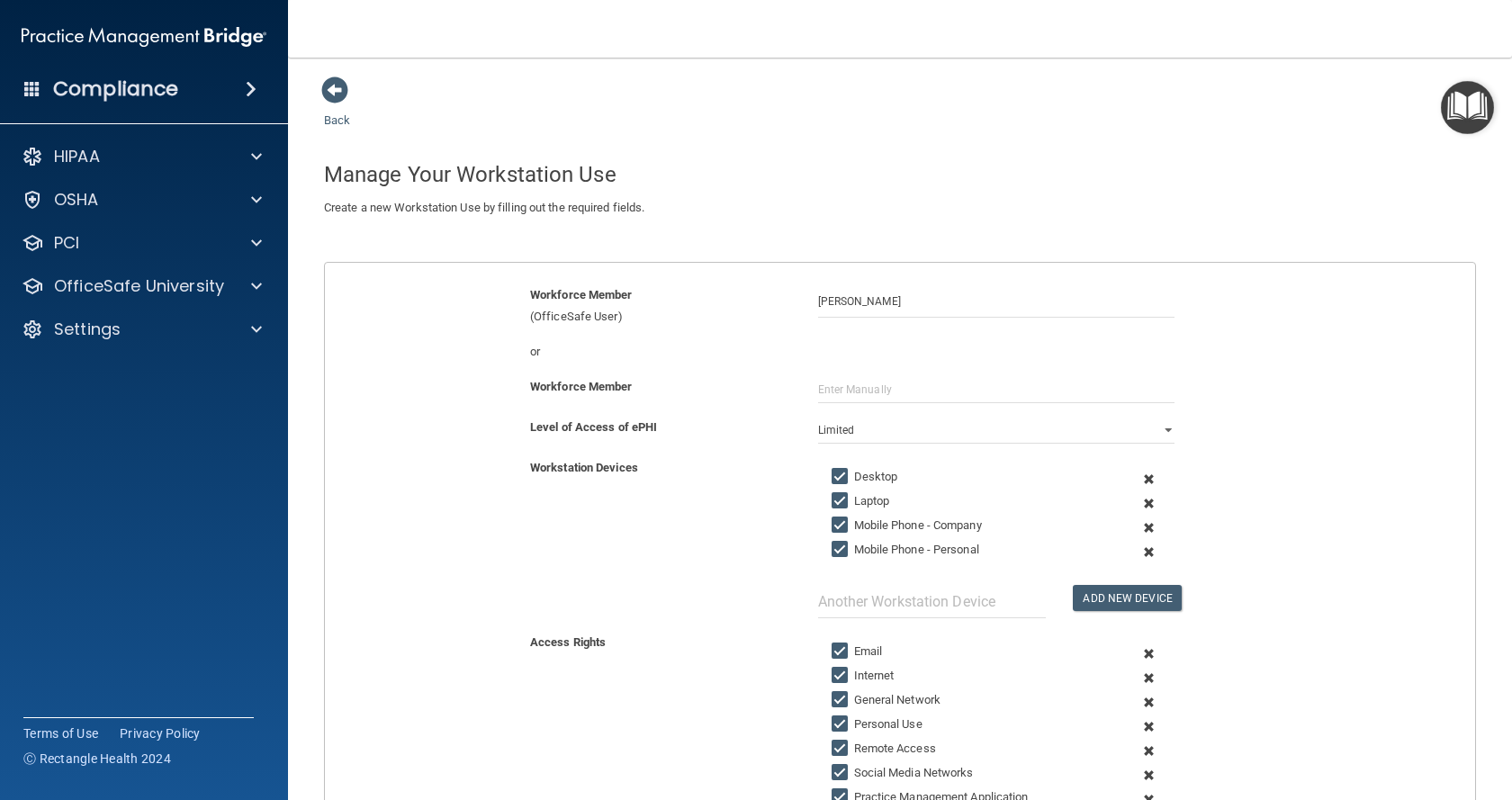
click at [839, 527] on input "Mobile Phone - Company" at bounding box center [841, 526] width 21 height 15
checkbox input "false"
click at [841, 554] on input "Mobile Phone - Personal" at bounding box center [841, 549] width 21 height 15
checkbox input "false"
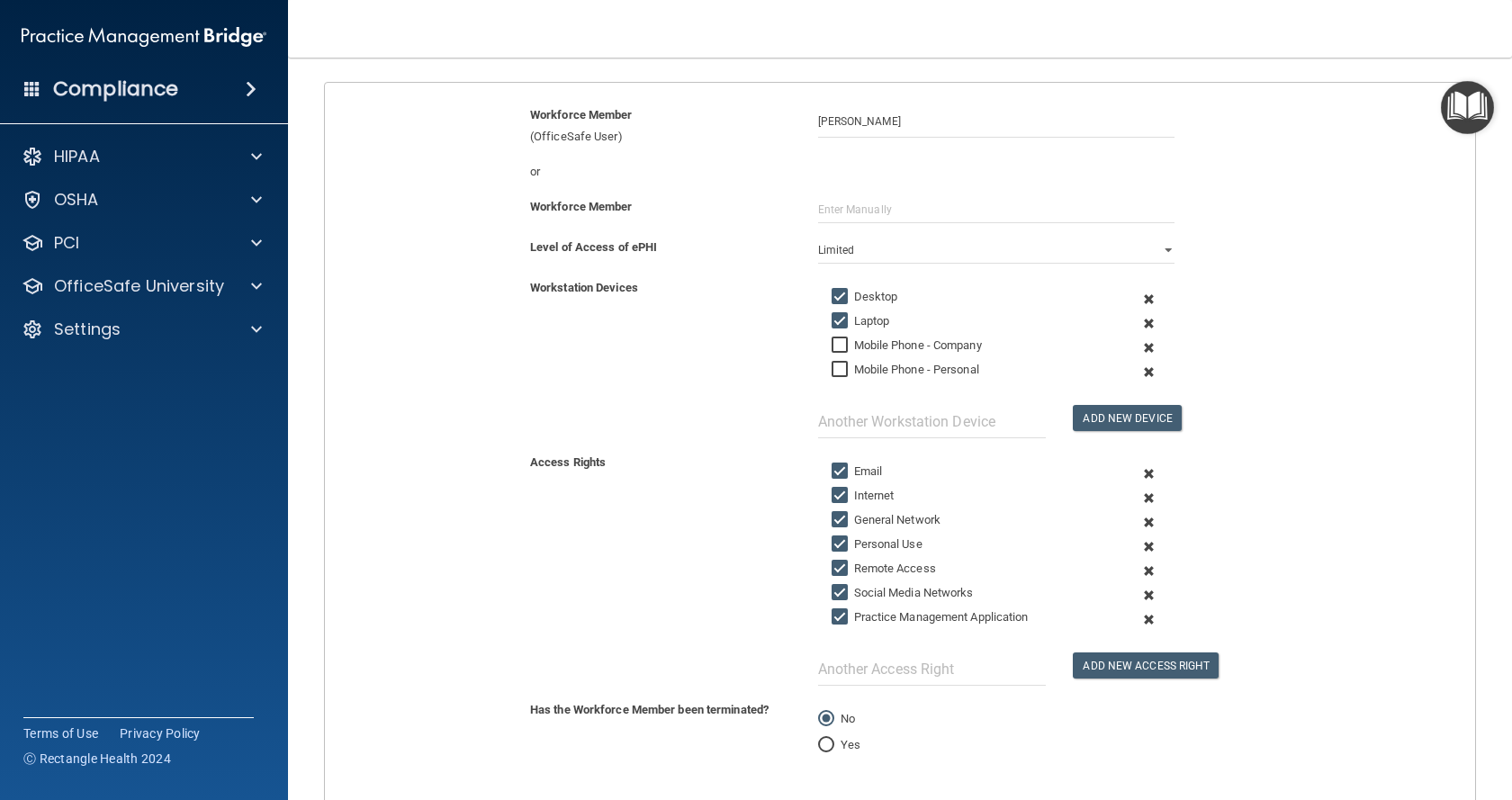
scroll to position [309, 0]
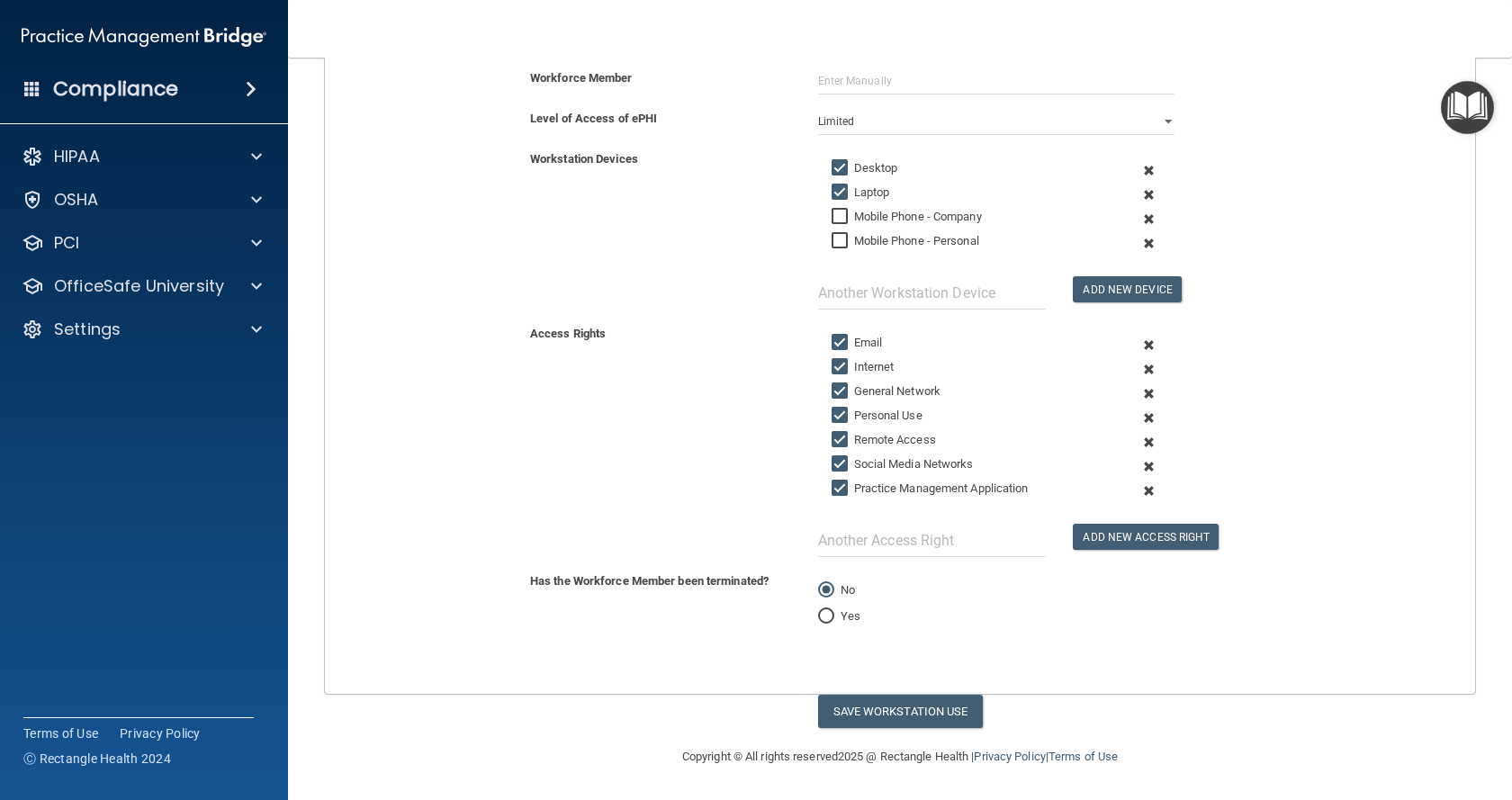
click at [873, 413] on label "Personal Use" at bounding box center [876, 416] width 91 height 21
click at [852, 413] on input "Personal Use" at bounding box center [841, 415] width 21 height 15
checkbox input "false"
click at [867, 439] on label "Remote Access" at bounding box center [883, 440] width 105 height 21
click at [852, 439] on input "Remote Access" at bounding box center [841, 440] width 21 height 15
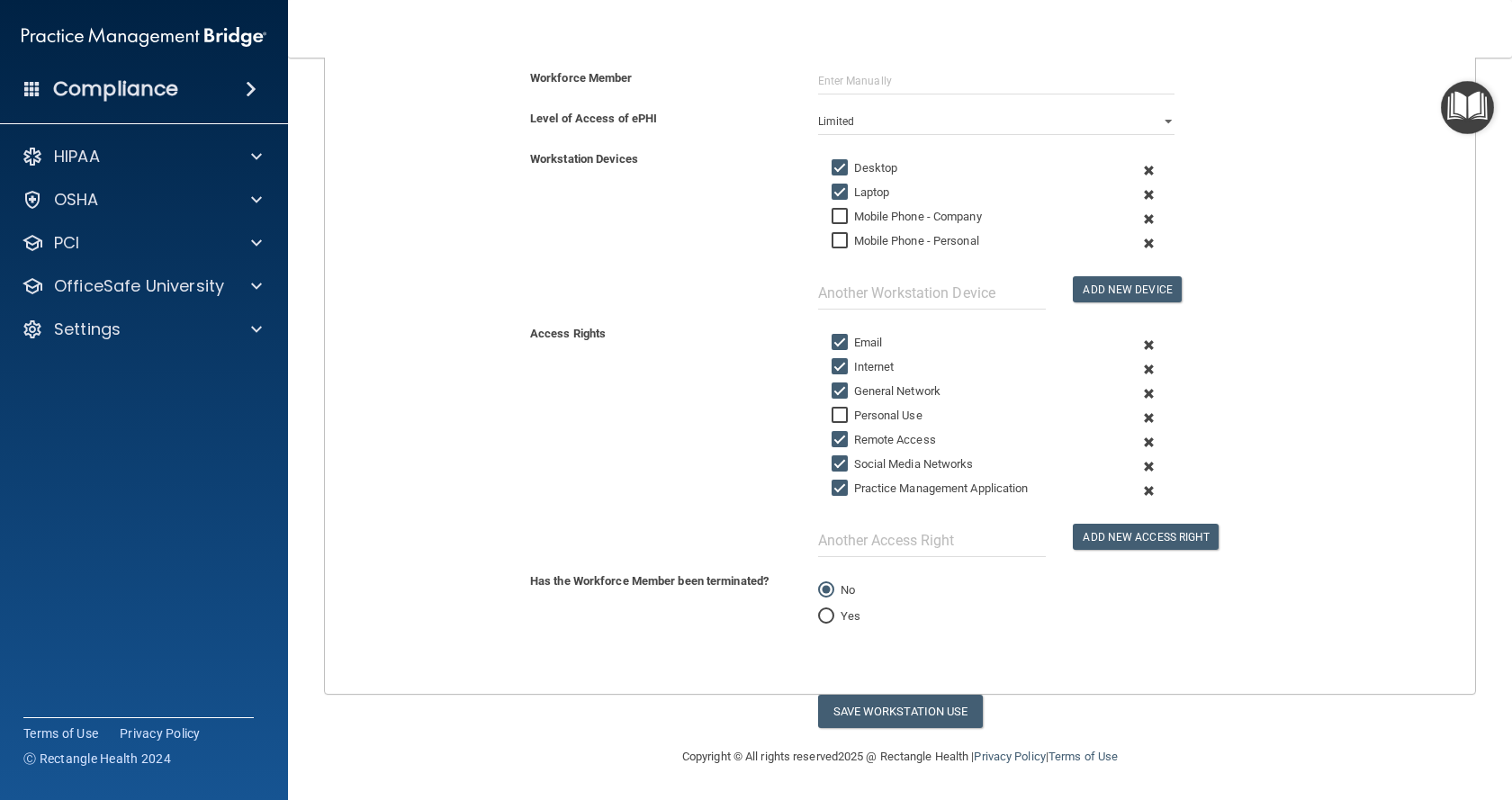
checkbox input "false"
click at [873, 461] on label "Social Media Networks" at bounding box center [903, 464] width 143 height 21
click at [852, 461] on input "Social Media Networks" at bounding box center [841, 464] width 21 height 15
checkbox input "false"
click at [879, 491] on label "Practice Management Application" at bounding box center [930, 488] width 197 height 21
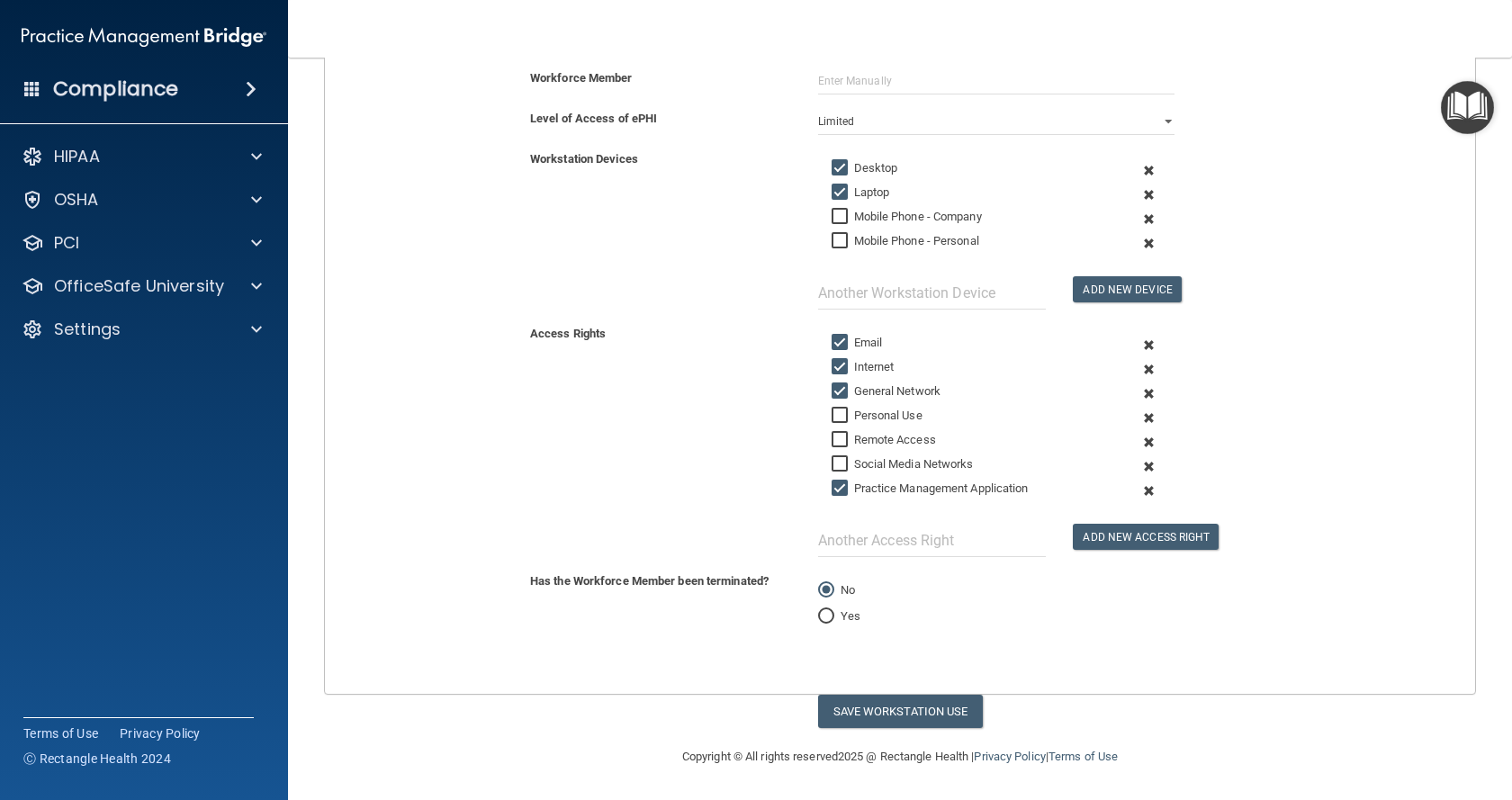
click at [852, 491] on input "Practice Management Application" at bounding box center [841, 488] width 21 height 15
checkbox input "false"
click at [892, 537] on input "text" at bounding box center [932, 540] width 229 height 33
type input "MedConnect EHR"
click at [1155, 540] on button "Add New Access Right" at bounding box center [1145, 536] width 146 height 26
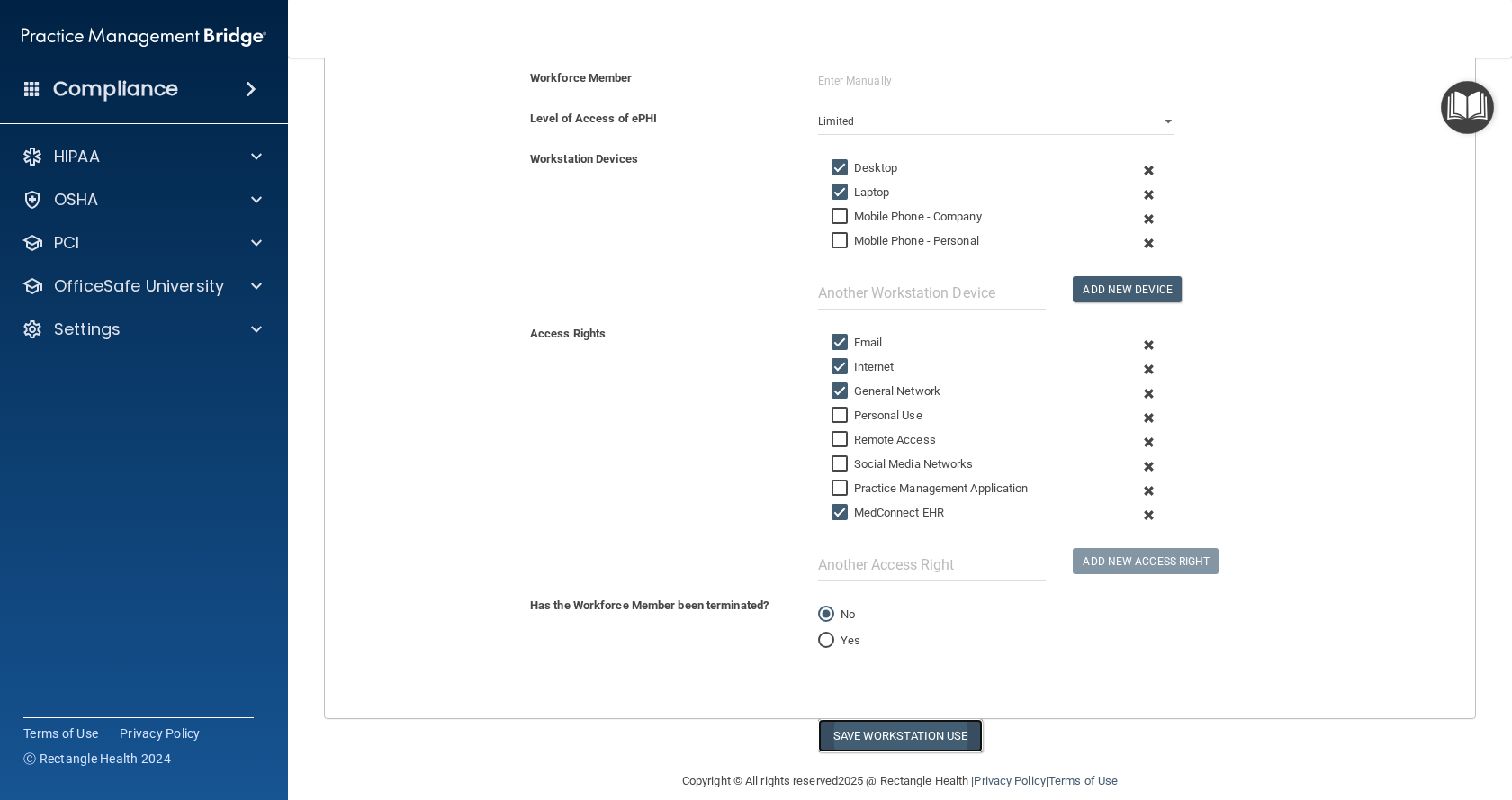
click at [926, 729] on button "Save Workstation Use" at bounding box center [900, 736] width 165 height 33
select select "? string:Full ?"
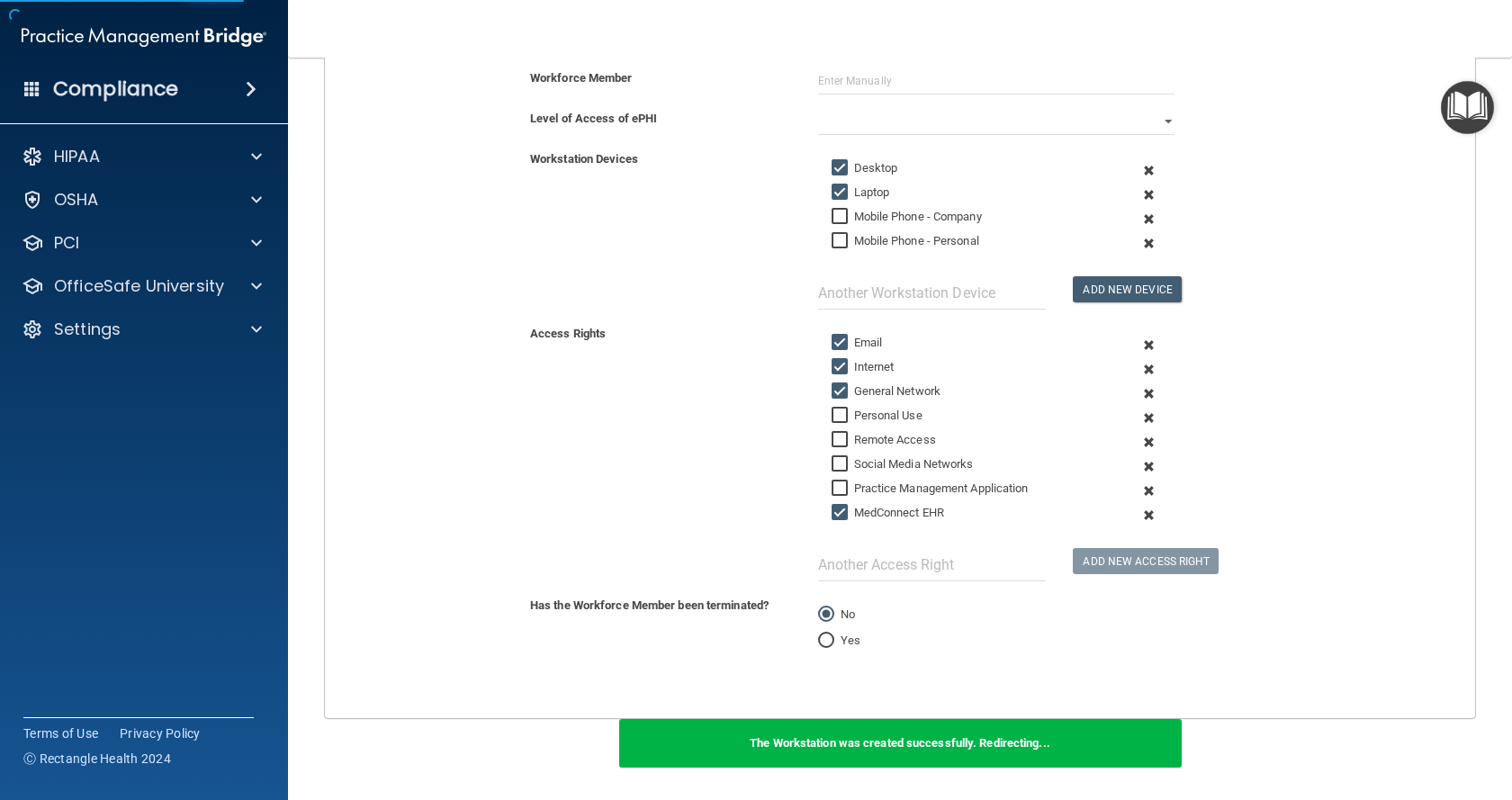
scroll to position [337, 0]
